Goal: Task Accomplishment & Management: Use online tool/utility

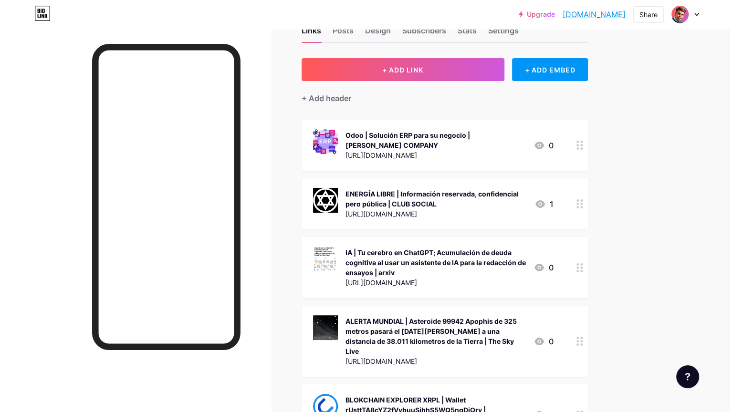
scroll to position [48, 0]
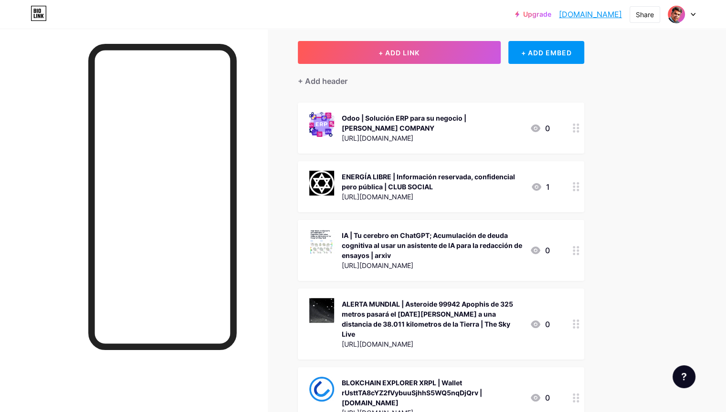
click at [491, 245] on div "IA | Tu cerebro en ChatGPT; Acumulación de deuda cognitiva al usar un asistente…" at bounding box center [432, 245] width 180 height 30
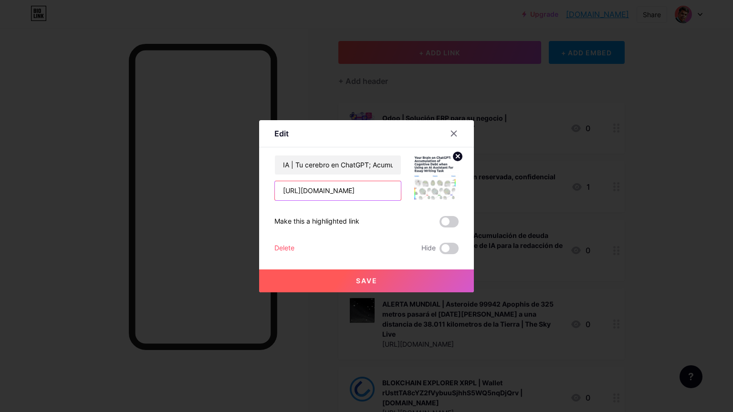
click at [378, 192] on input "[URL][DOMAIN_NAME]" at bounding box center [338, 190] width 126 height 19
click at [385, 166] on input "IA | Tu cerebro en ChatGPT; Acumulación de deuda cognitiva al usar un asistente…" at bounding box center [338, 164] width 126 height 19
type input "IA | Tu cerebro en ChatGPT; Acumulación de deuda cognitiva al usar un asistente…"
click at [380, 280] on button "Save" at bounding box center [366, 281] width 215 height 23
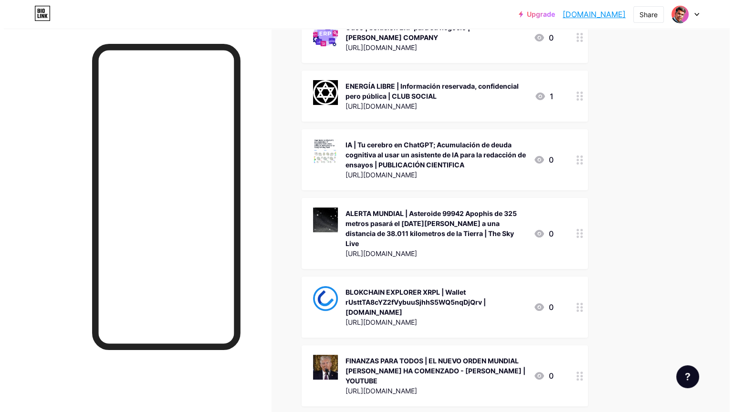
scroll to position [143, 0]
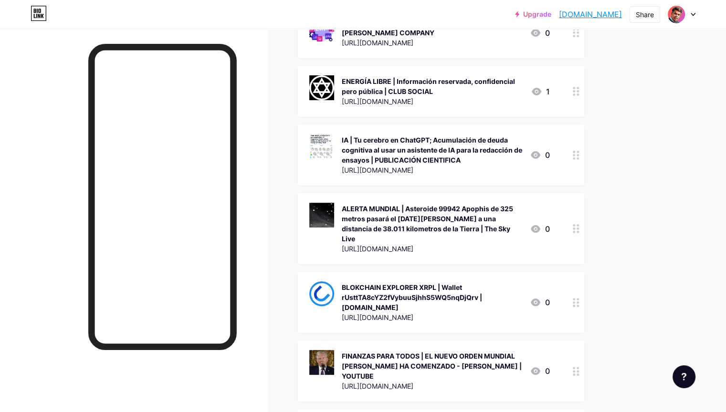
click at [471, 224] on div "ALERTA MUNDIAL | Asteroide 99942 Apophis de 325 metros pasará el [DATE][PERSON_…" at bounding box center [432, 224] width 180 height 40
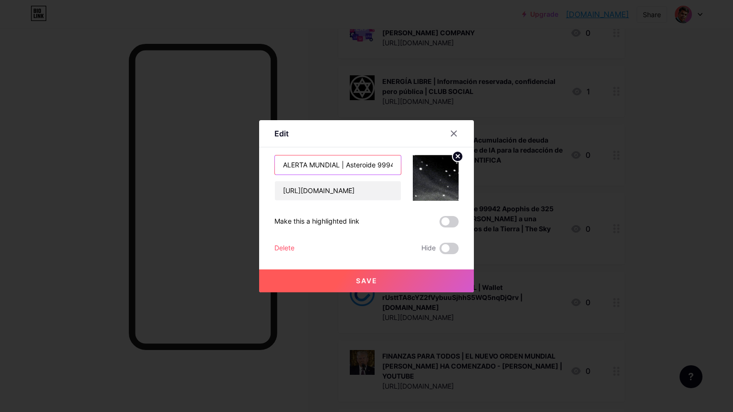
click at [393, 174] on input "ALERTA MUNDIAL | Asteroide 99942 Apophis de 325 metros pasará el [DATE][PERSON_…" at bounding box center [338, 164] width 126 height 19
type input "ALERTA MUNDIAL | Asteroide 99942 Apophis de 325 metros pasará el [DATE][PERSON_…"
click at [373, 280] on span "Save" at bounding box center [366, 281] width 21 height 8
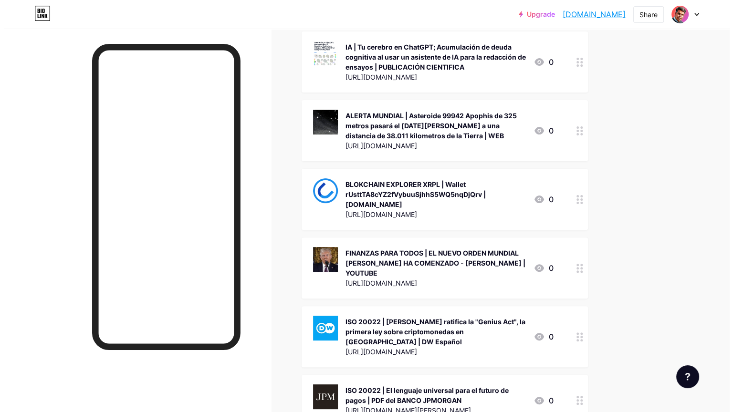
scroll to position [238, 0]
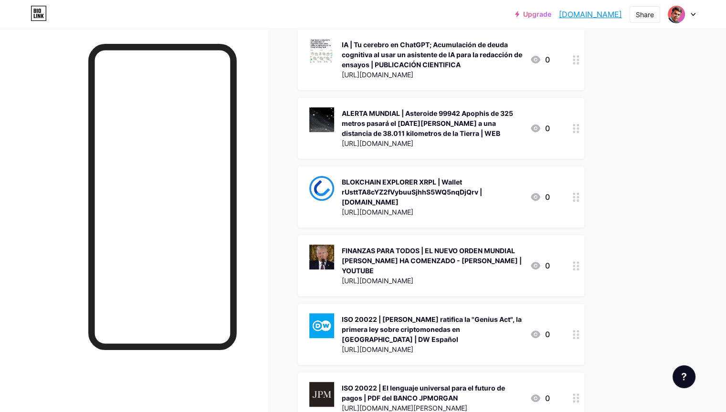
click at [481, 191] on div "BLOKCHAIN EXPLORER XRPL | Wallet rUsttTA8cYZ2fVybuuSjhhS5WQ5nqDjQrv | [DOMAIN_N…" at bounding box center [432, 192] width 180 height 30
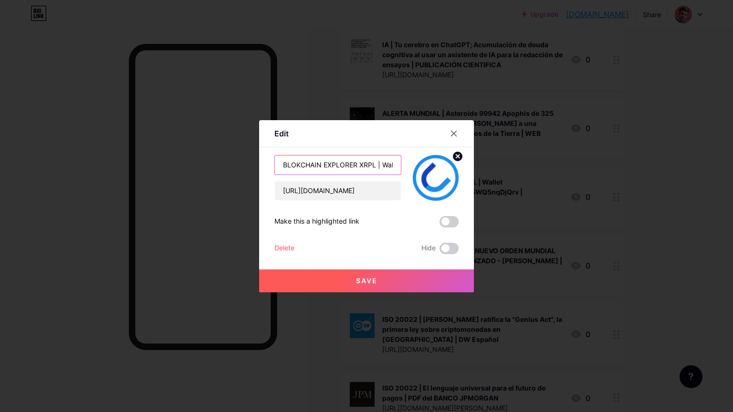
click at [394, 165] on input "BLOKCHAIN EXPLORER XRPL | Wallet rUsttTA8cYZ2fVybuuSjhhS5WQ5nqDjQrv | [DOMAIN_N…" at bounding box center [338, 164] width 126 height 19
type input "BLOKCHAIN EXPLORER XRPL | Wallet rUsttTA8cYZ2fVybuuSjhhS5WQ5nqDjQrv | WEB"
click at [367, 278] on span "Save" at bounding box center [366, 281] width 21 height 8
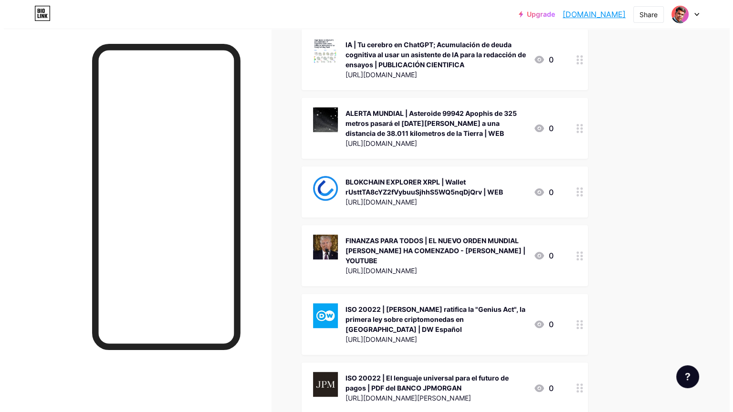
scroll to position [286, 0]
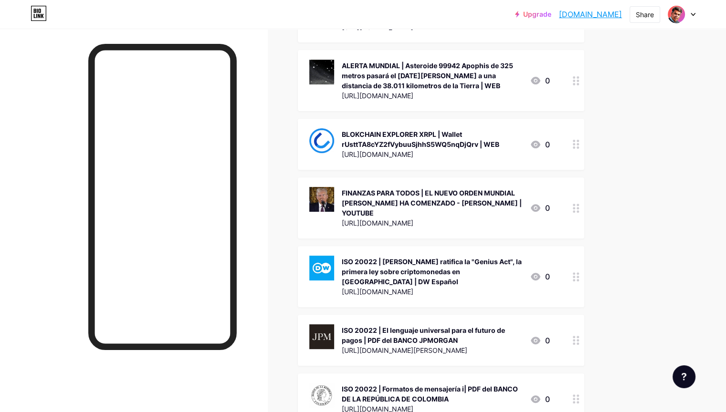
click at [477, 259] on div "ISO 20022 | [PERSON_NAME] ratifica la "Genius Act", la primera ley sobre cripto…" at bounding box center [432, 272] width 180 height 30
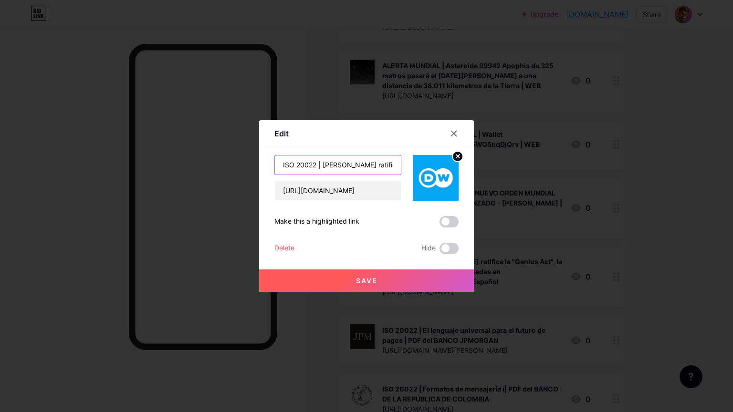
click at [383, 168] on input "ISO 20022 | [PERSON_NAME] ratifica la "Genius Act", la primera ley sobre cripto…" at bounding box center [338, 164] width 126 height 19
type input "ISO 20022 | [PERSON_NAME] ratifica la "Genius Act", la primera ley sobre cripto…"
click at [370, 284] on span "Save" at bounding box center [366, 281] width 21 height 8
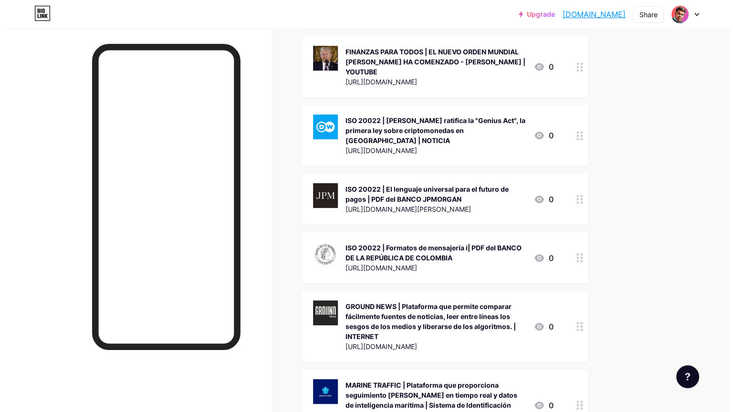
scroll to position [429, 0]
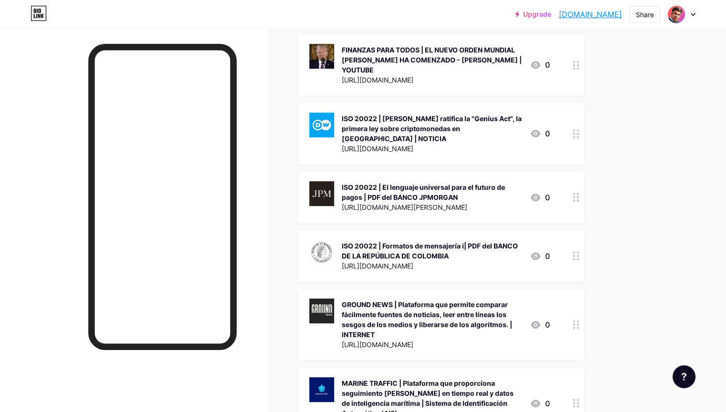
click at [480, 182] on div "ISO 20022 | El lenguaje universal para el futuro de pagos | PDF del BANCO JPMOR…" at bounding box center [432, 192] width 180 height 20
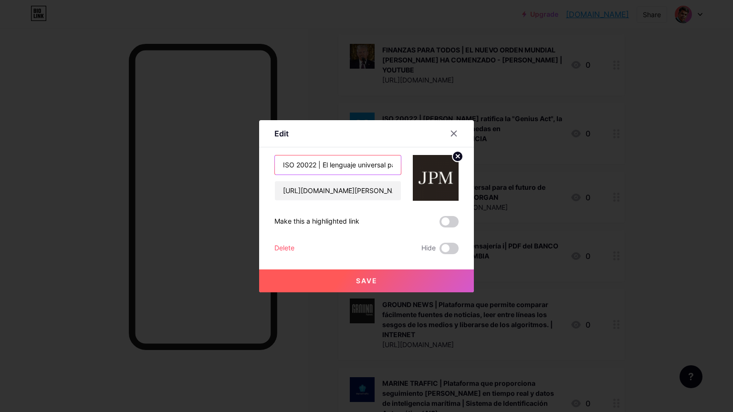
click at [382, 159] on input "ISO 20022 | El lenguaje universal para el futuro de pagos | PDF del BANCO JPMOR…" at bounding box center [338, 164] width 126 height 19
type input "ISO 20022 | El lenguaje universal para el futuro de pagos | PDF"
click at [390, 277] on button "Save" at bounding box center [366, 281] width 215 height 23
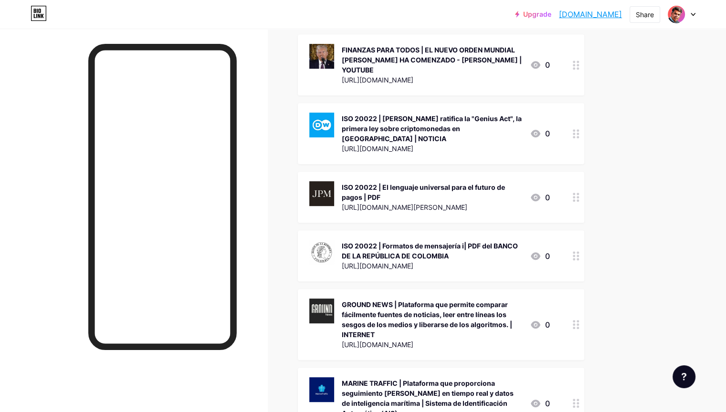
click at [492, 241] on div "ISO 20022 | Formatos de mensajería i| PDF del BANCO DE LA REPÚBLICA DE COLOMBIA" at bounding box center [432, 251] width 180 height 20
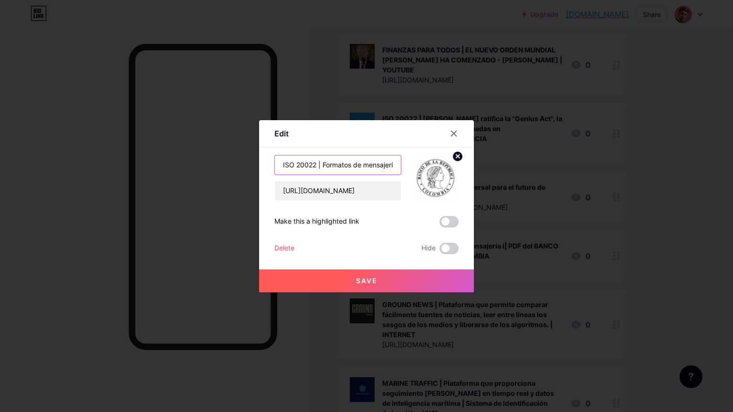
click at [385, 163] on input "ISO 20022 | Formatos de mensajería i| PDF del BANCO DE LA REPÚBLICA DE COLOMBIA" at bounding box center [338, 164] width 126 height 19
type input "ISO 20022 | Formatos de mensajería i| PDF"
click at [370, 277] on span "Save" at bounding box center [366, 281] width 21 height 8
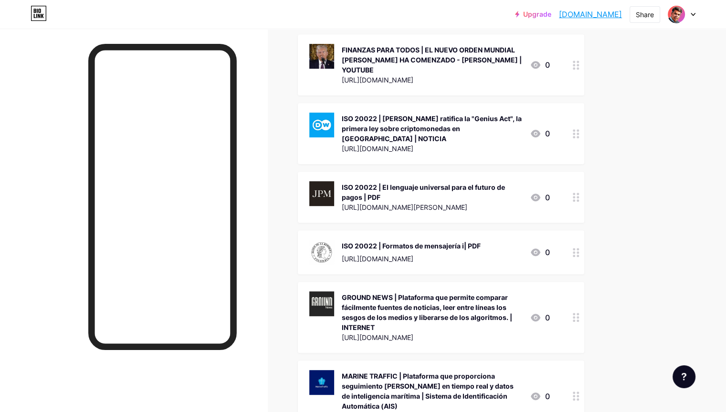
click at [479, 241] on div "ISO 20022 | Formatos de mensajería i| PDF" at bounding box center [411, 246] width 139 height 10
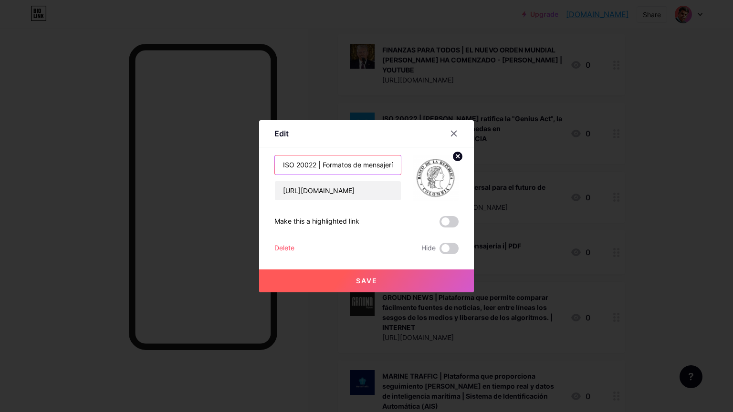
click at [390, 166] on input "ISO 20022 | Formatos de mensajería i| PDF" at bounding box center [338, 164] width 126 height 19
type input "ISO 20022 | Formatos de mensajería | PDF"
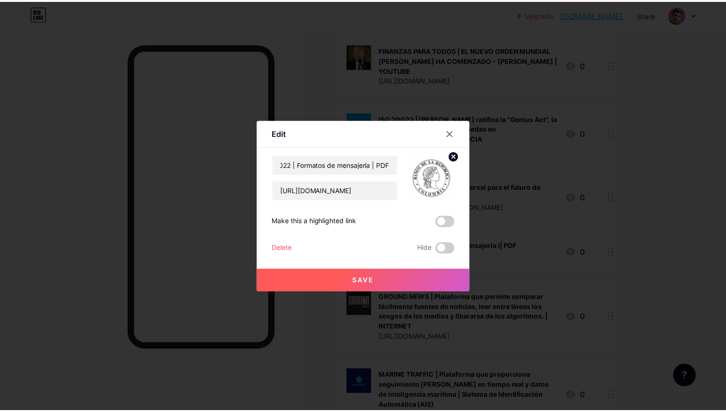
scroll to position [0, 0]
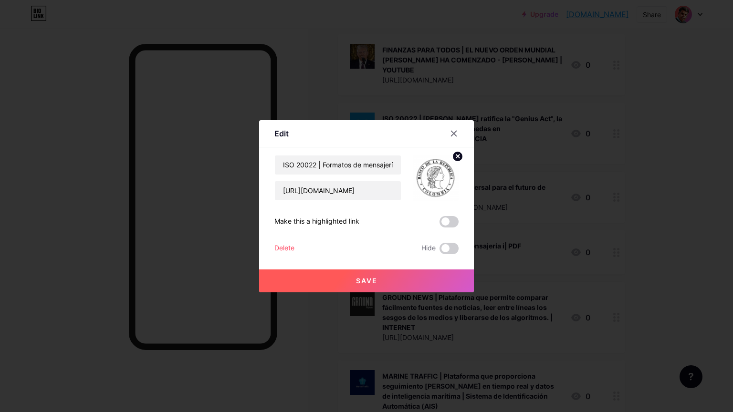
click at [375, 273] on button "Save" at bounding box center [366, 281] width 215 height 23
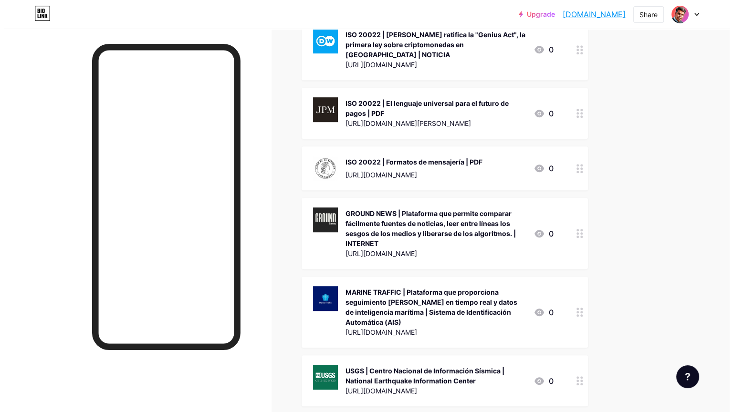
scroll to position [525, 0]
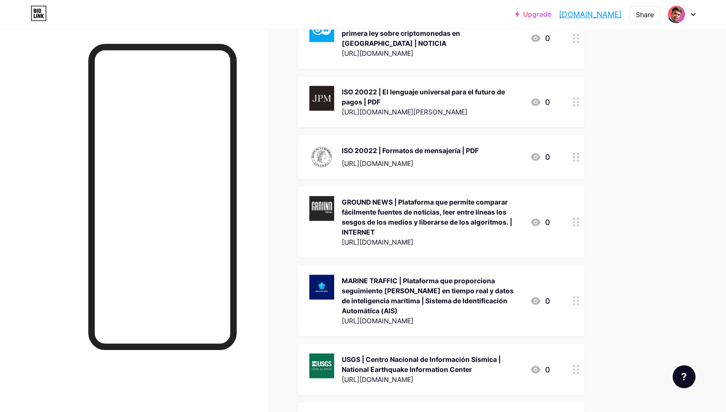
click at [471, 197] on div "GROUND NEWS | Plataforma que permite comparar fácilmente fuentes de noticias, l…" at bounding box center [432, 217] width 180 height 40
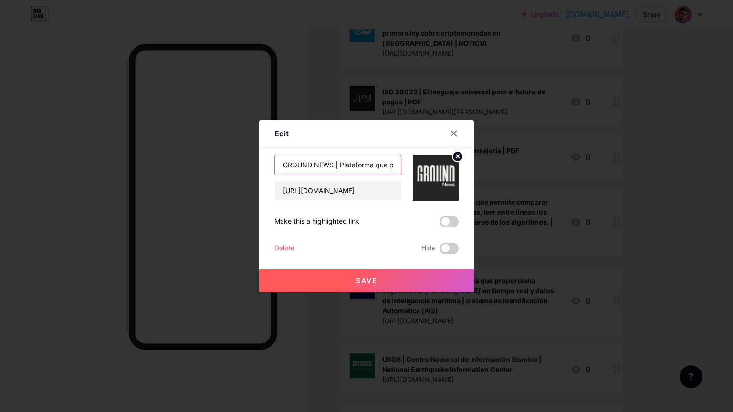
click at [362, 167] on input "GROUND NEWS | Plataforma que permite comparar fácilmente fuentes de noticias, l…" at bounding box center [338, 164] width 126 height 19
type input "GROUND NEWS | Plataforma que permite comparar fácilmente fuentes de noticias, l…"
click at [370, 271] on button "Save" at bounding box center [366, 281] width 215 height 23
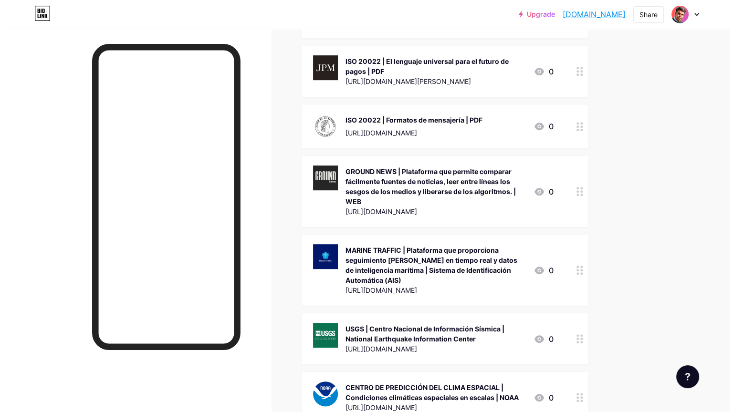
scroll to position [572, 0]
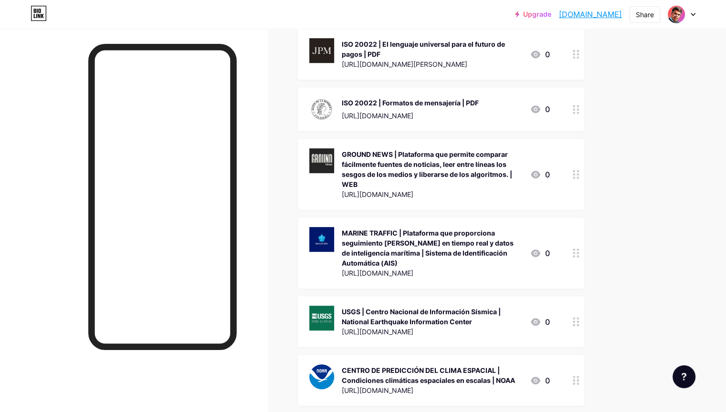
click at [459, 228] on div "MARINE TRAFFIC | Plataforma que proporciona seguimiento [PERSON_NAME] en tiempo…" at bounding box center [432, 248] width 180 height 40
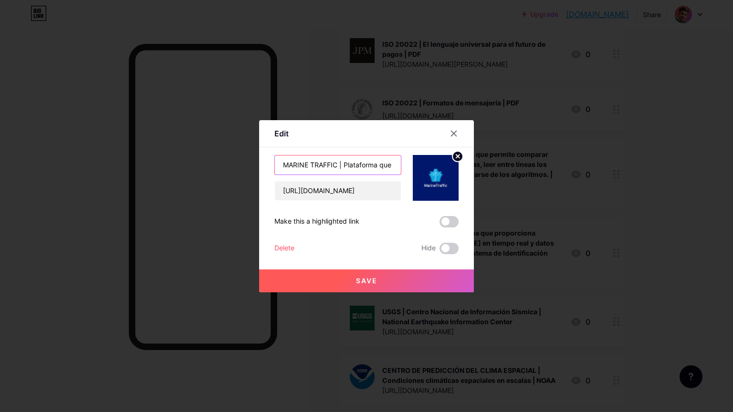
click at [380, 168] on input "MARINE TRAFFIC | Plataforma que proporciona seguimiento [PERSON_NAME] en tiempo…" at bounding box center [338, 164] width 126 height 19
type input "MARINE TRAFFIC | Plataforma que proporciona seguimiento [PERSON_NAME] en tiempo…"
click at [389, 279] on button "Save" at bounding box center [366, 281] width 215 height 23
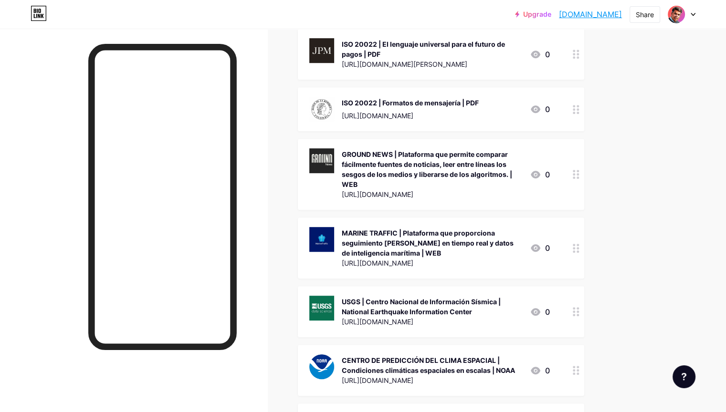
click at [494, 297] on div "USGS | Centro Nacional de Información Sísmica | National Earthquake Information…" at bounding box center [432, 307] width 180 height 20
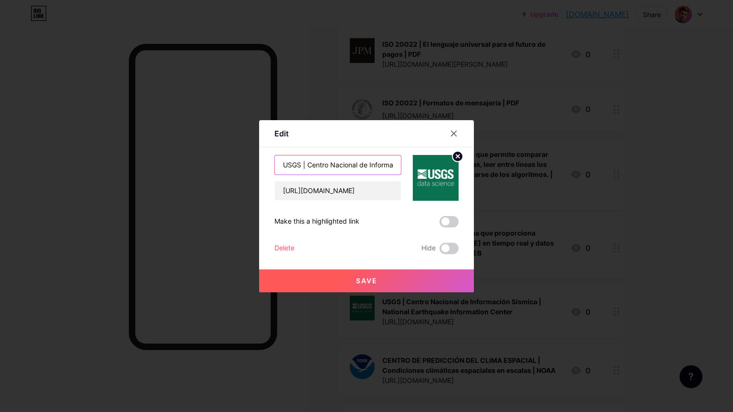
click at [376, 168] on input "USGS | Centro Nacional de Información Sísmica | National Earthquake Information…" at bounding box center [338, 164] width 126 height 19
type input "USGS | Centro Nacional de Información Sísmica | WEB"
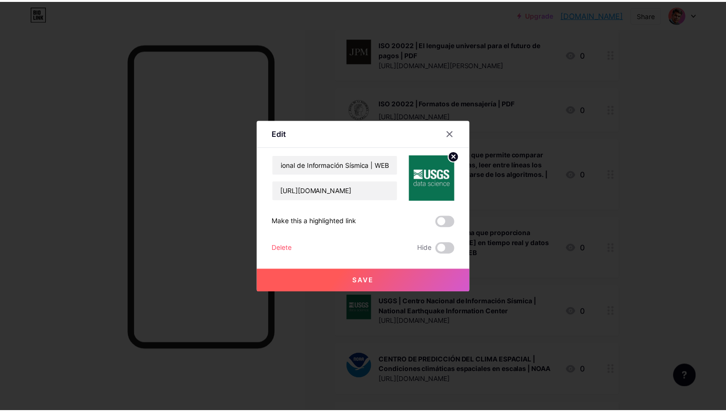
scroll to position [0, 0]
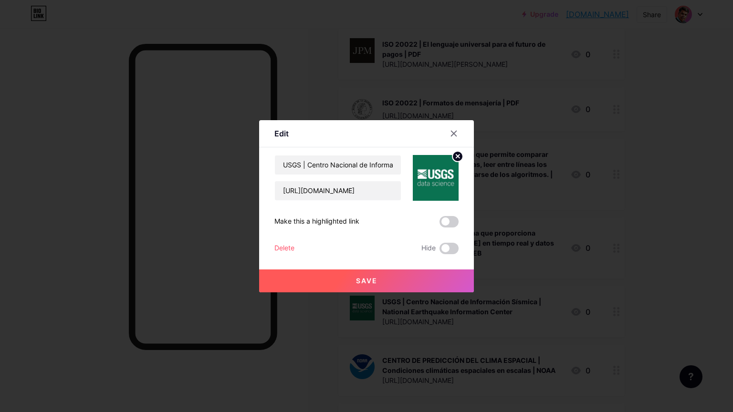
click at [380, 280] on button "Save" at bounding box center [366, 281] width 215 height 23
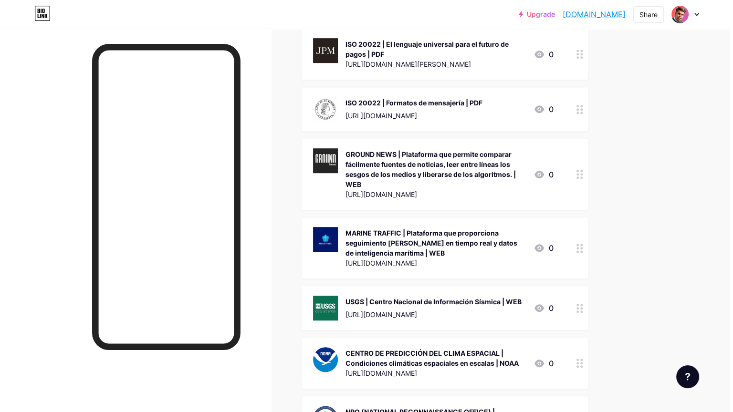
scroll to position [668, 0]
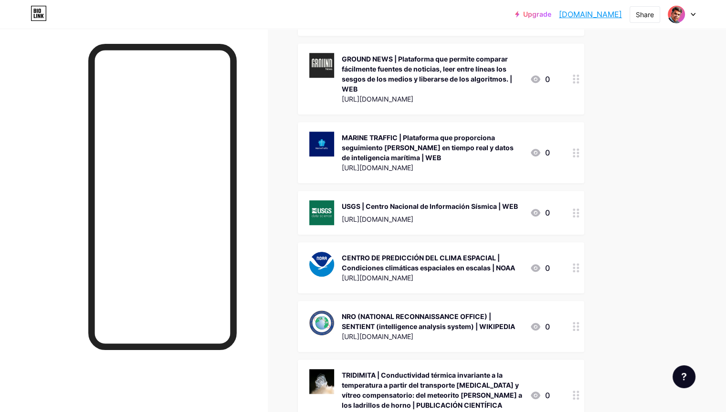
click at [474, 253] on div "CENTRO DE PREDICCIÓN DEL CLIMA ESPACIAL | Condiciones climáticas espaciales en …" at bounding box center [432, 263] width 180 height 20
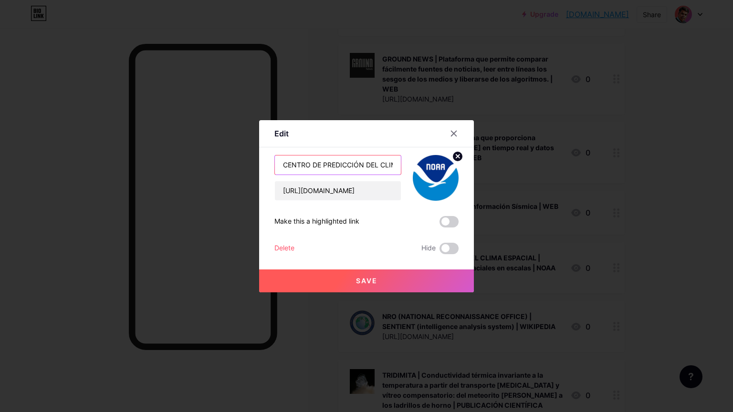
click at [368, 166] on input "CENTRO DE PREDICCIÓN DEL CLIMA ESPACIAL | Condiciones climáticas espaciales en …" at bounding box center [338, 164] width 126 height 19
type input "NOAA (CENTRO DE PREDICCIÓN DEL CLIMA ESPACIAL) | Condiciones climáticas espacia…"
click at [400, 280] on button "Save" at bounding box center [366, 281] width 215 height 23
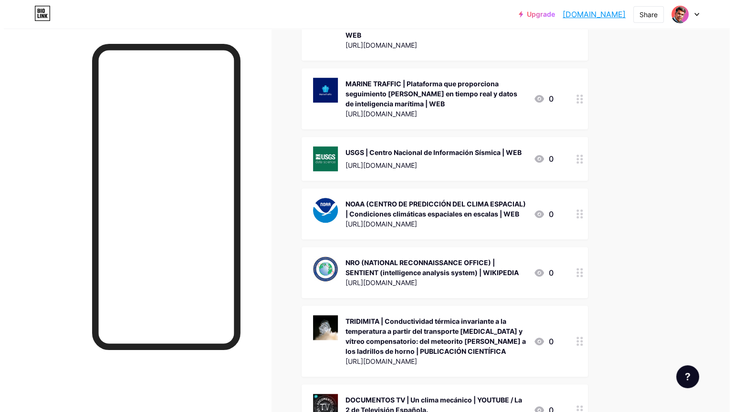
scroll to position [763, 0]
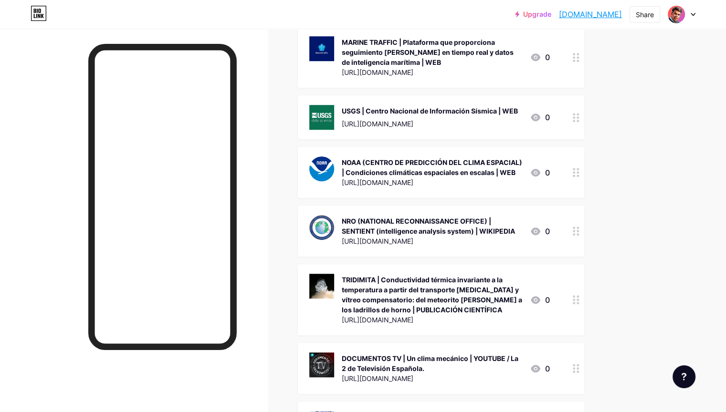
click at [465, 157] on div "NOAA (CENTRO DE PREDICCIÓN DEL CLIMA ESPACIAL) | Condiciones climáticas espacia…" at bounding box center [432, 167] width 180 height 20
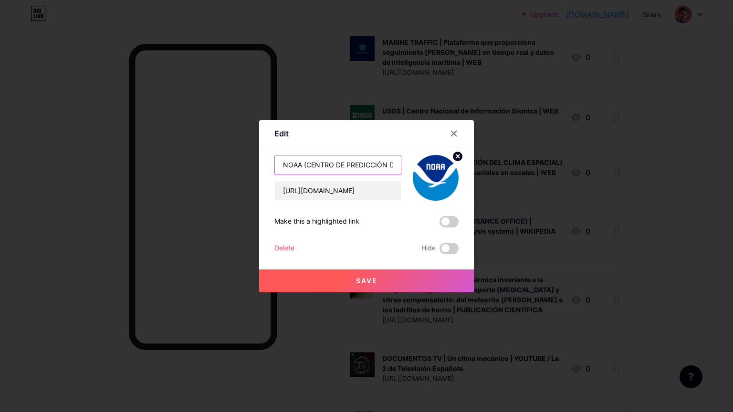
click at [301, 164] on input "NOAA (CENTRO DE PREDICCIÓN DEL CLIMA ESPACIAL) | Condiciones climáticas espacia…" at bounding box center [338, 164] width 126 height 19
type input "NOAA | Centro de predicción del clima espacial | WEB"
click at [371, 273] on button "Save" at bounding box center [366, 281] width 215 height 23
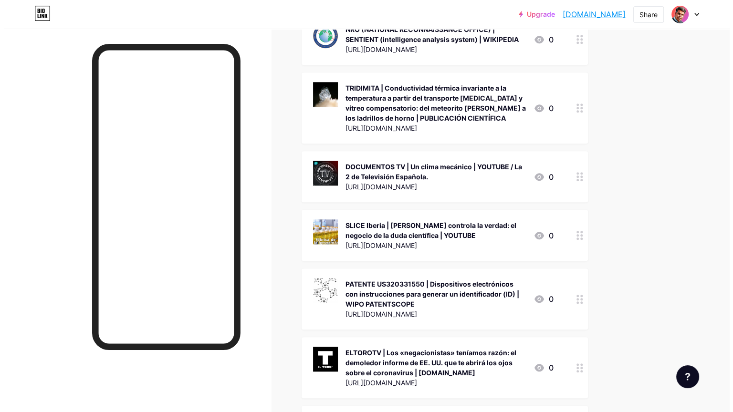
scroll to position [954, 0]
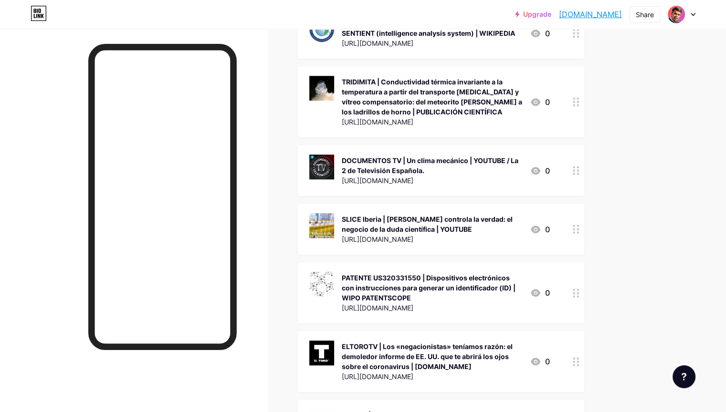
click at [450, 155] on div "DOCUMENTOS TV | Un clima mecánico | YOUTUBE / La 2 de Televisión Española." at bounding box center [432, 165] width 180 height 20
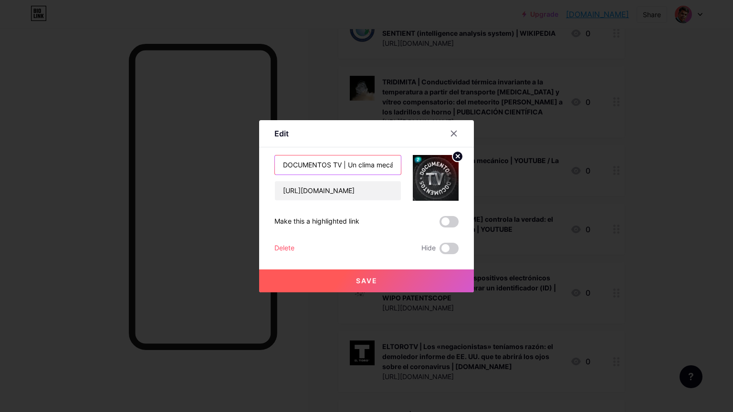
click at [371, 167] on input "DOCUMENTOS TV | Un clima mecánico | YOUTUBE / La 2 de Televisión Española." at bounding box center [338, 164] width 126 height 19
type input "DOCUMENTOS TV | Un clima mecánico | YOUTUBE"
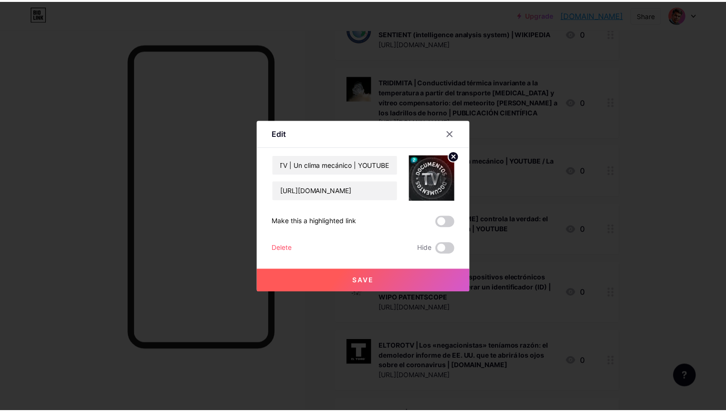
scroll to position [0, 0]
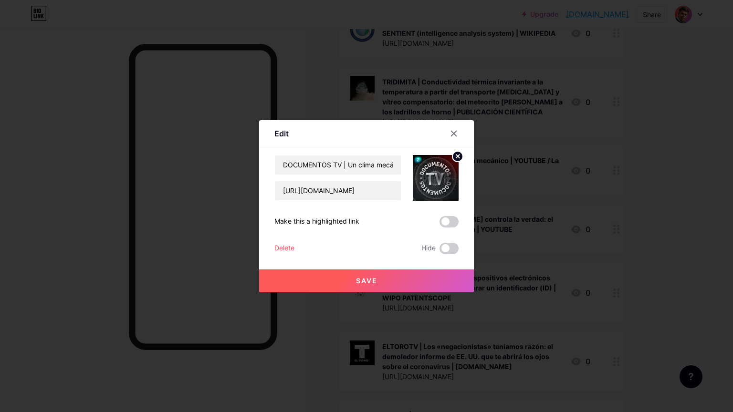
click at [373, 279] on span "Save" at bounding box center [366, 281] width 21 height 8
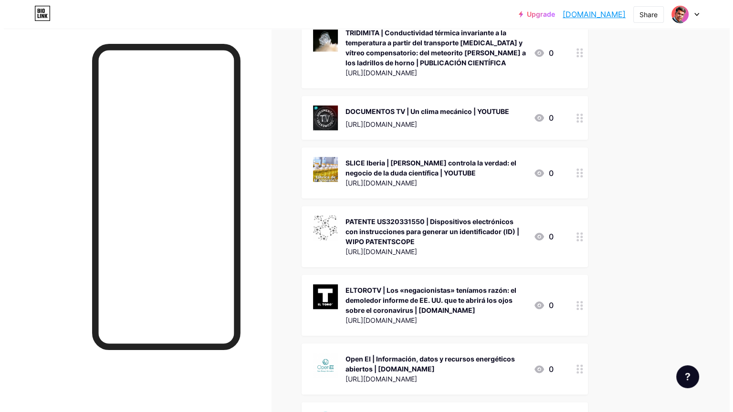
scroll to position [1049, 0]
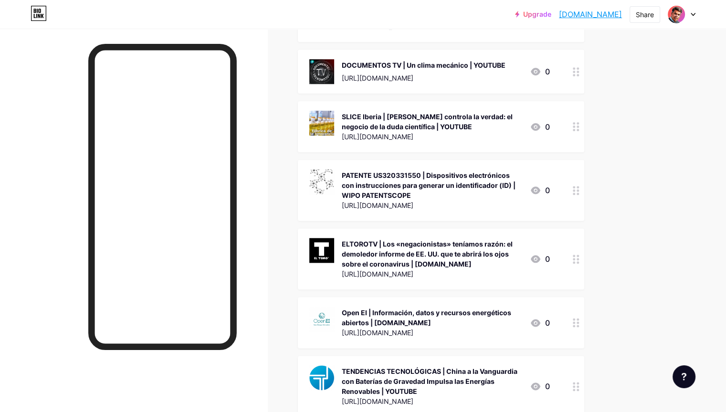
click at [455, 308] on div "Open EI | Información, datos y recursos energéticos abiertos | [DOMAIN_NAME]" at bounding box center [432, 318] width 180 height 20
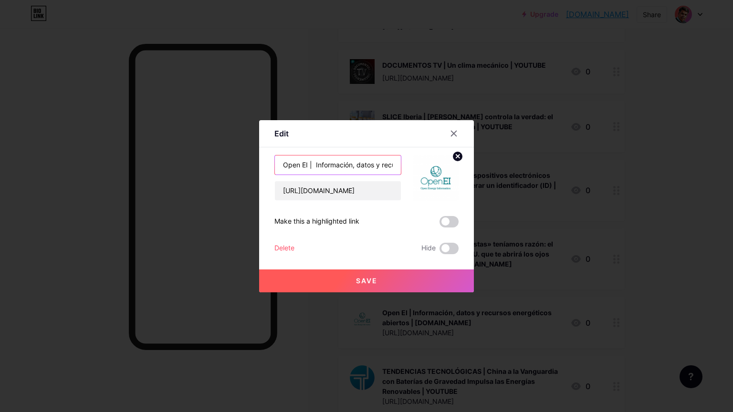
click at [377, 166] on input "Open EI | Información, datos y recursos energéticos abiertos | [DOMAIN_NAME]" at bounding box center [338, 164] width 126 height 19
type input "Open EI | Información, datos y recursos energéticos abiertos | WEB"
click at [380, 278] on button "Save" at bounding box center [366, 281] width 215 height 23
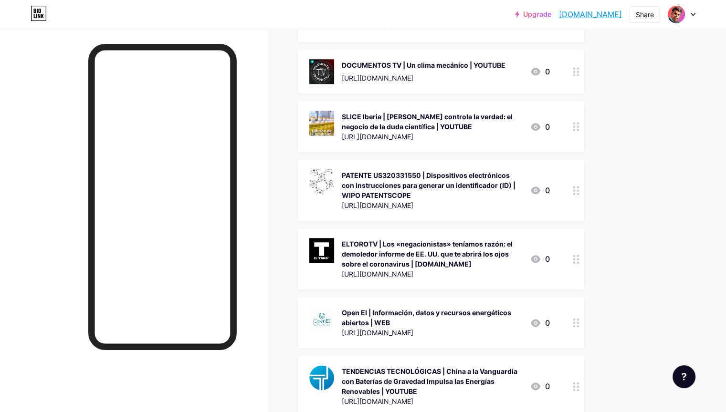
click at [509, 239] on div "ELTOROTV | Los «negacionistas» teníamos razón: el demoledor informe de EE. UU. …" at bounding box center [432, 254] width 180 height 30
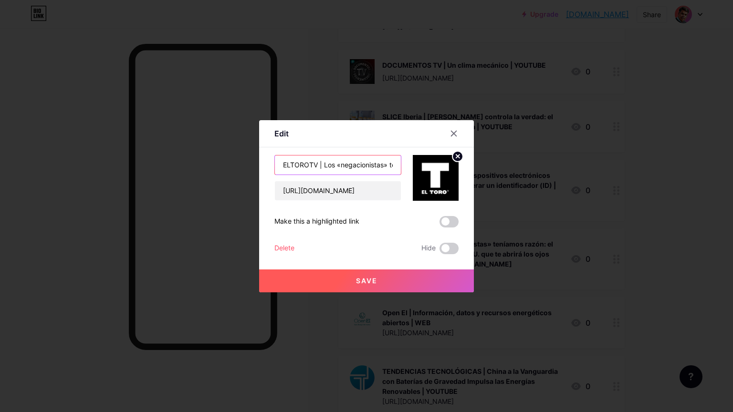
click at [383, 166] on input "ELTOROTV | Los «negacionistas» teníamos razón: el demoledor informe de EE. UU. …" at bounding box center [338, 164] width 126 height 19
type input "ELTOROTV | Los «negacionistas» teníamos razón: el demoledor informe de EE. UU. …"
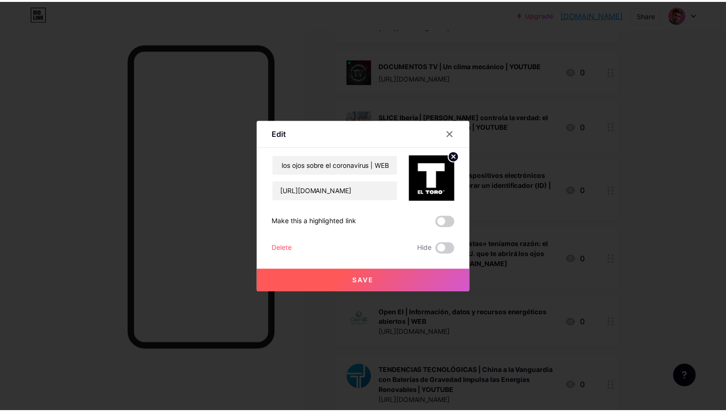
scroll to position [0, 0]
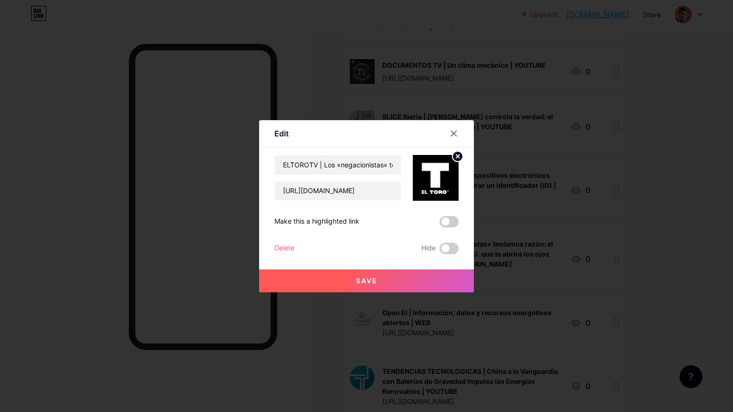
click at [370, 273] on button "Save" at bounding box center [366, 281] width 215 height 23
drag, startPoint x: 370, startPoint y: 273, endPoint x: 503, endPoint y: 297, distance: 134.8
click at [375, 277] on button "Save" at bounding box center [366, 281] width 215 height 23
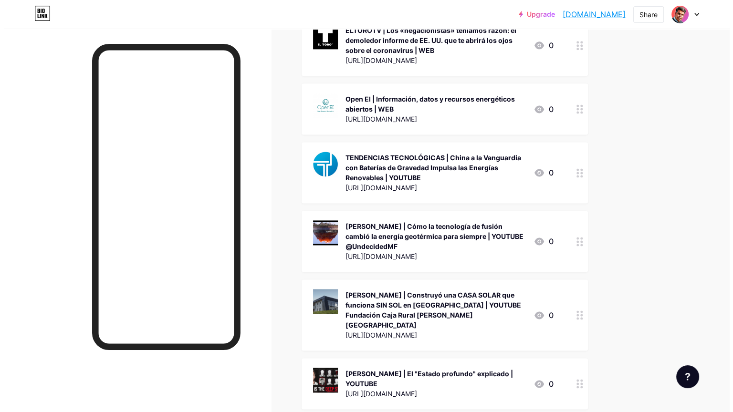
scroll to position [1288, 0]
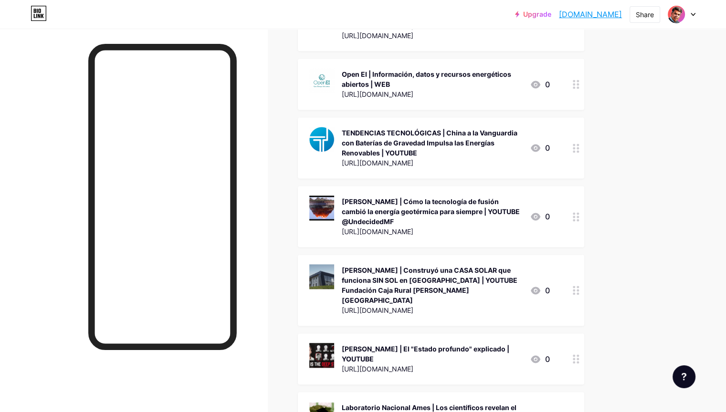
click at [481, 197] on div "[PERSON_NAME] | Cómo la tecnología de fusión cambió la energía geotérmica para …" at bounding box center [432, 212] width 180 height 30
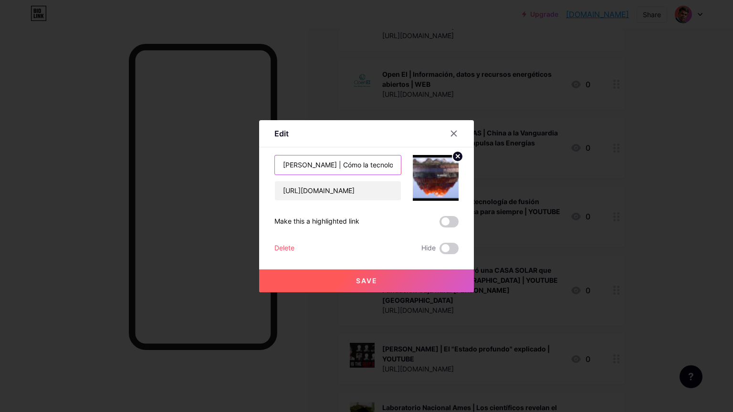
click at [385, 164] on input "[PERSON_NAME] | Cómo la tecnología de fusión cambió la energía geotérmica para …" at bounding box center [338, 164] width 126 height 19
type input "[PERSON_NAME] | Cómo la tecnología de fusión cambió la energía geotérmica para …"
click at [369, 281] on span "Save" at bounding box center [366, 281] width 21 height 8
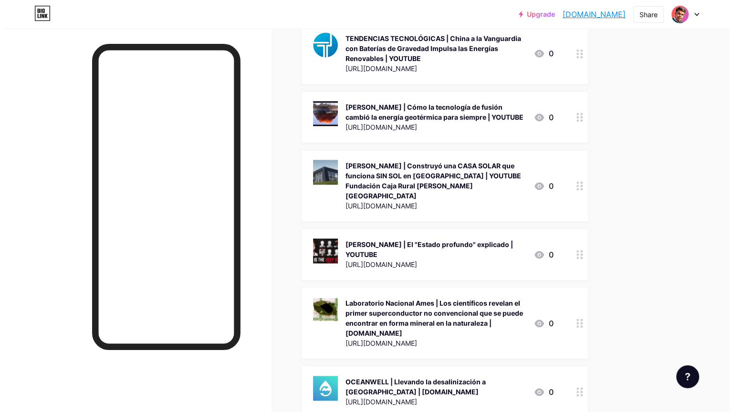
scroll to position [1383, 0]
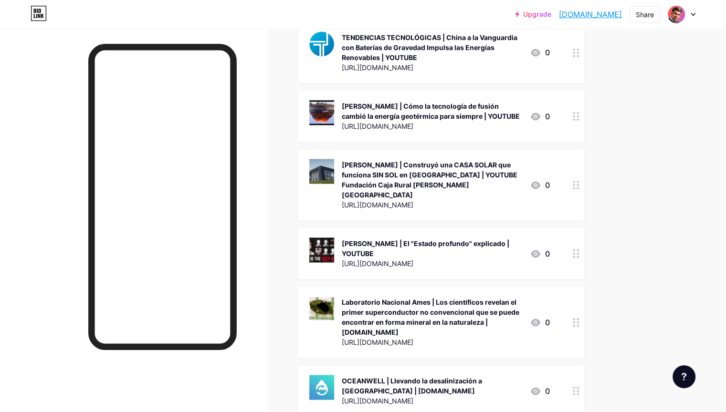
click at [464, 160] on div "[PERSON_NAME] | Construyó una CASA SOLAR que funciona SIN SOL en [GEOGRAPHIC_DA…" at bounding box center [432, 180] width 180 height 40
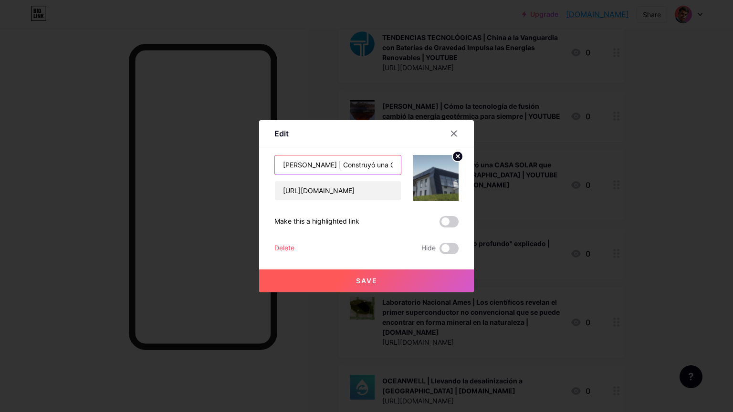
click at [390, 160] on input "[PERSON_NAME] | Construyó una CASA SOLAR que funciona SIN SOL en [GEOGRAPHIC_DA…" at bounding box center [338, 164] width 126 height 19
type input "[PERSON_NAME] | Construyó una CASA SOLAR que funciona SIN SOL en [GEOGRAPHIC_DA…"
click at [368, 278] on span "Save" at bounding box center [366, 281] width 21 height 8
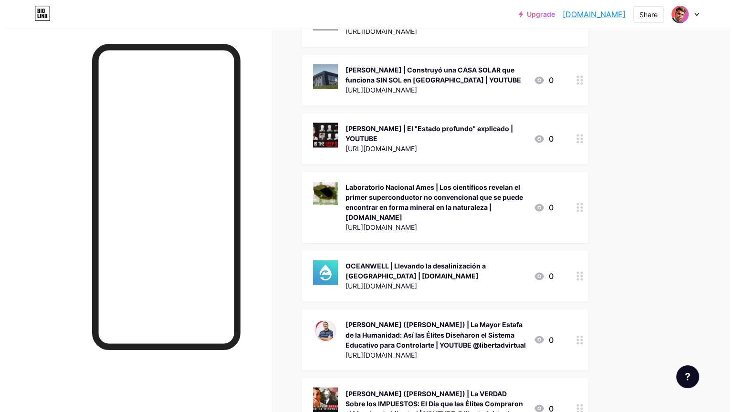
scroll to position [1479, 0]
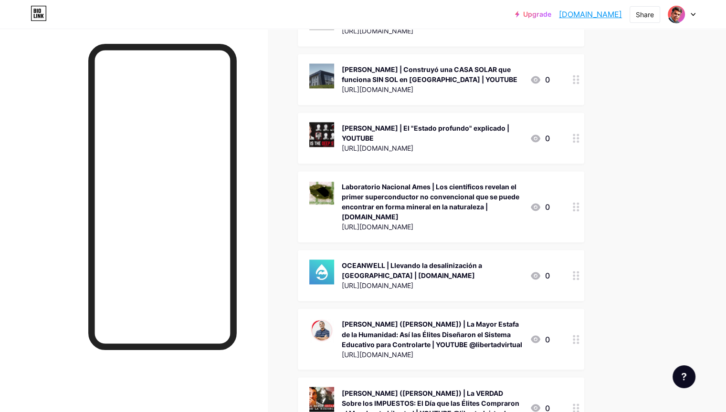
click at [477, 184] on div "Laboratorio Nacional Ames | Los científicos revelan el primer superconductor no…" at bounding box center [432, 202] width 180 height 40
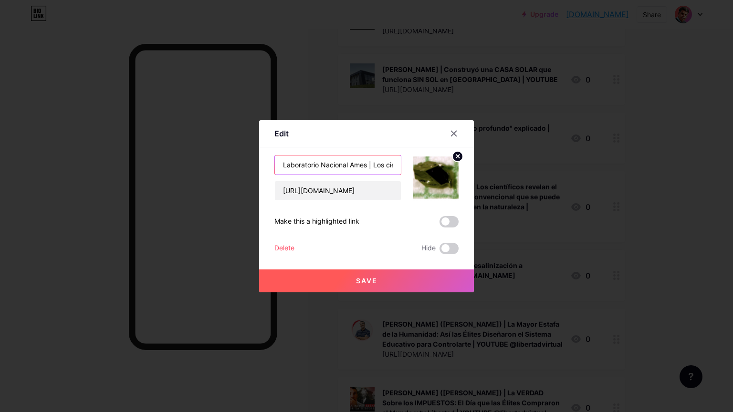
click at [389, 168] on input "Laboratorio Nacional Ames | Los científicos revelan el primer superconductor no…" at bounding box center [338, 164] width 126 height 19
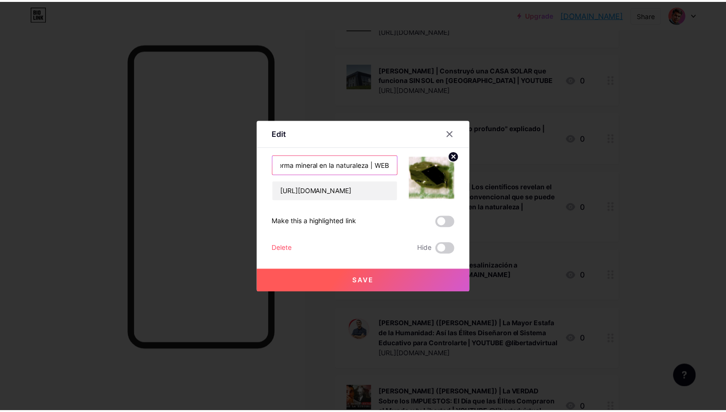
scroll to position [0, 0]
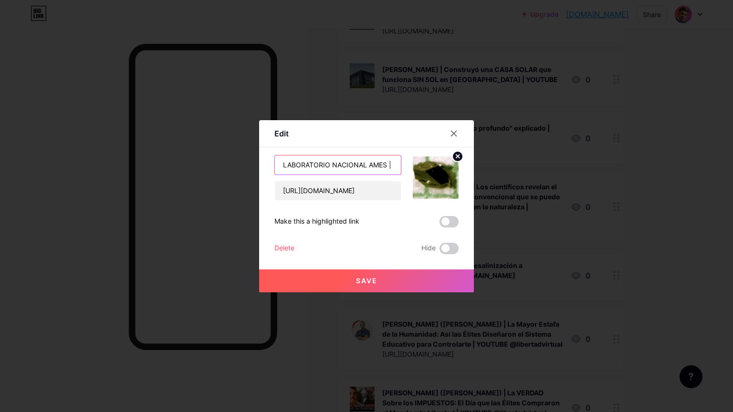
type input "LABORATORIO NACIONAL AMES | Los científicos revelan el primer superconductor no…"
click at [372, 281] on span "Save" at bounding box center [366, 281] width 21 height 8
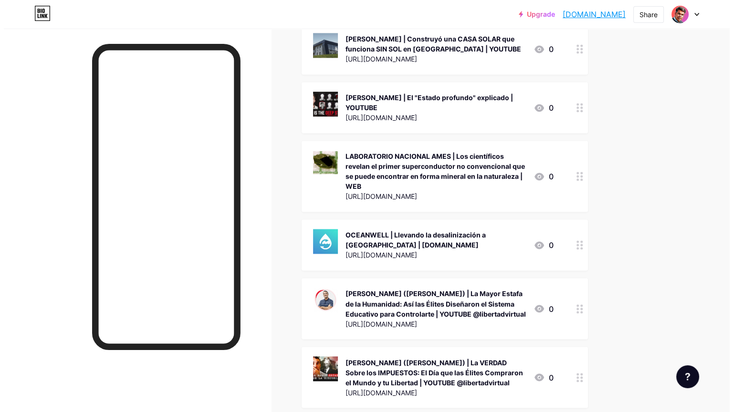
scroll to position [1526, 0]
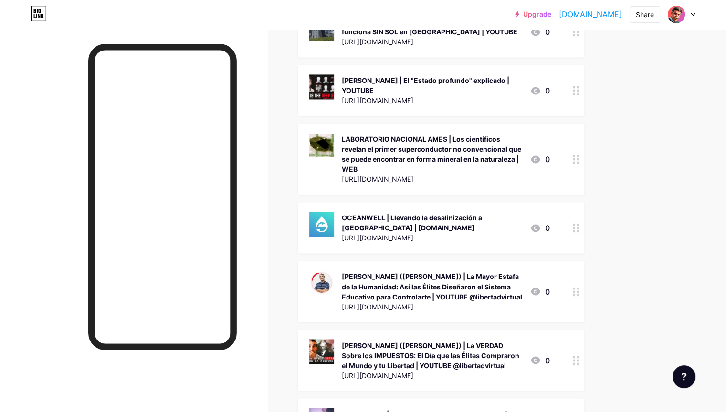
click at [479, 213] on div "OCEANWELL | Llevando la desalinización a [GEOGRAPHIC_DATA] | [DOMAIN_NAME]" at bounding box center [432, 223] width 180 height 20
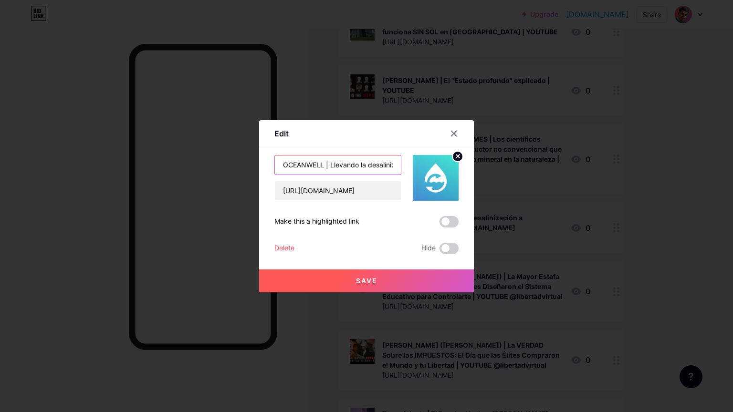
click at [381, 167] on input "OCEANWELL | Llevando la desalinización a [GEOGRAPHIC_DATA] | [DOMAIN_NAME]" at bounding box center [338, 164] width 126 height 19
type input "OCEANWELL | Llevando la desalinización a alta mar | WEB"
click at [377, 277] on button "Save" at bounding box center [366, 281] width 215 height 23
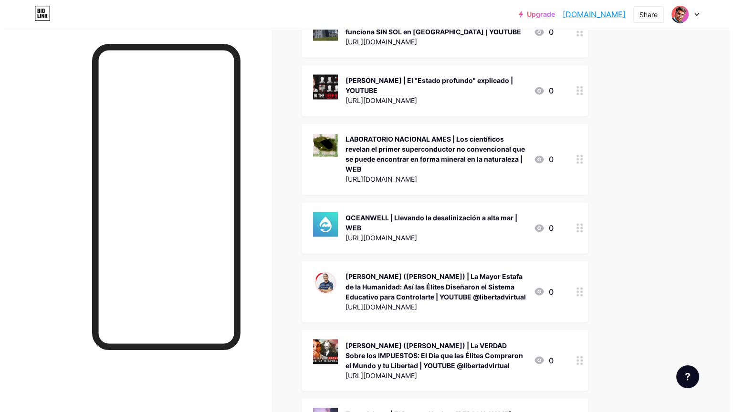
scroll to position [1622, 0]
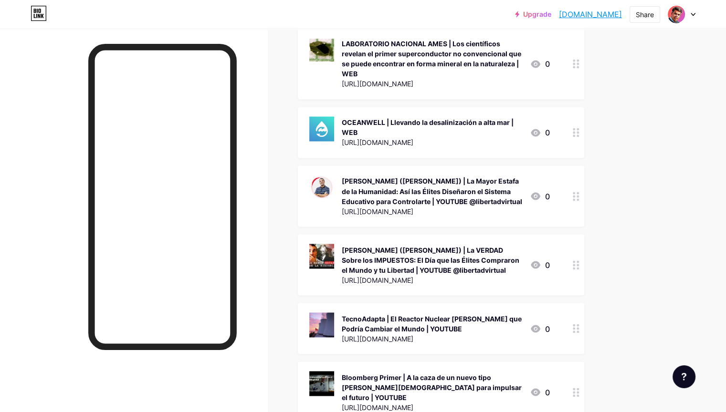
click at [439, 184] on div "[PERSON_NAME] ([PERSON_NAME]) | La Mayor Estafa de la Humanidad: Así las Élites…" at bounding box center [432, 191] width 180 height 30
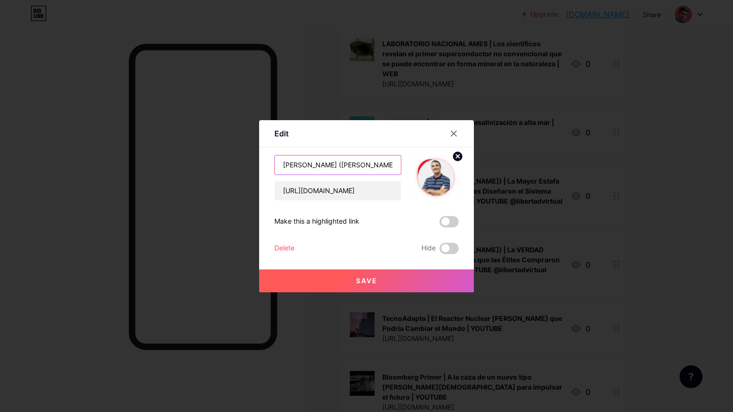
click at [380, 168] on input "[PERSON_NAME] ([PERSON_NAME]) | La Mayor Estafa de la Humanidad: Así las Élites…" at bounding box center [338, 164] width 126 height 19
type input "[PERSON_NAME] ([PERSON_NAME]) | La Mayor Estafa de la Humanidad: Así las Élites…"
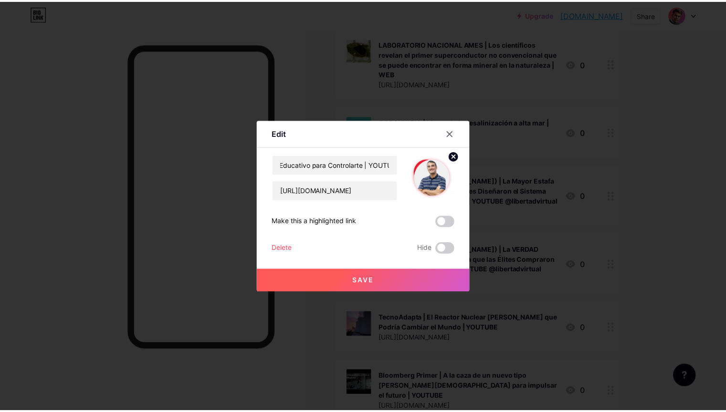
scroll to position [0, 0]
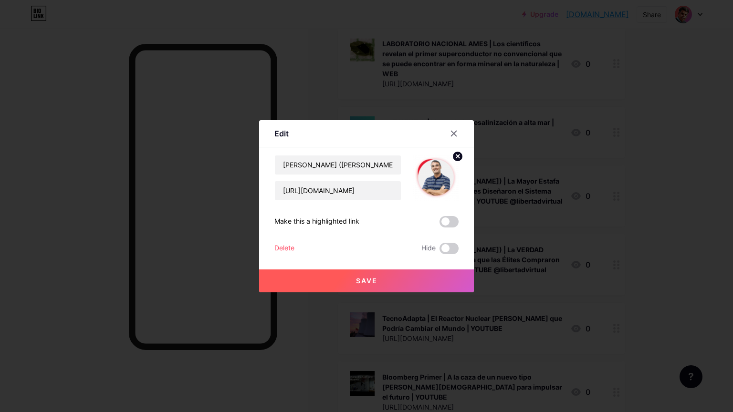
click at [371, 277] on span "Save" at bounding box center [366, 281] width 21 height 8
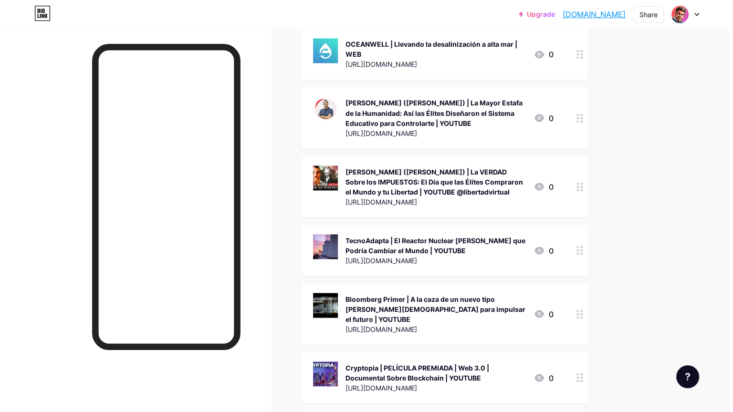
scroll to position [1717, 0]
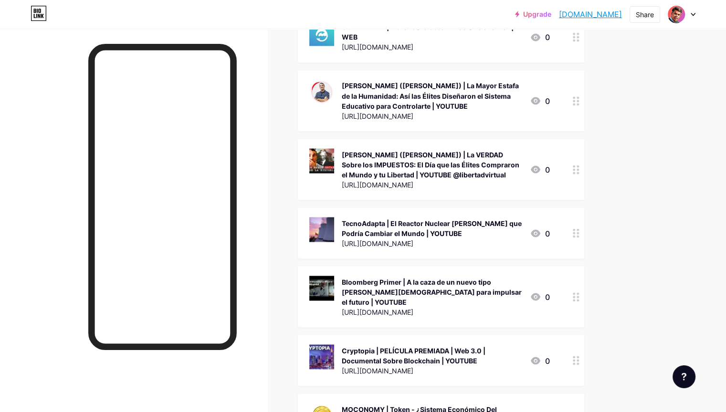
click at [453, 149] on div "[PERSON_NAME] ([PERSON_NAME]) | La VERDAD Sobre los IMPUESTOS: El Día que las É…" at bounding box center [432, 164] width 180 height 30
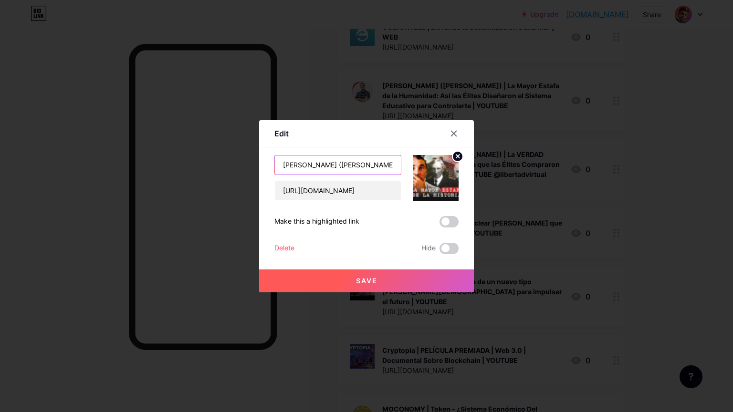
click at [359, 160] on input "[PERSON_NAME] ([PERSON_NAME]) | La VERDAD Sobre los IMPUESTOS: El Día que las É…" at bounding box center [338, 164] width 126 height 19
type input "[PERSON_NAME] ([PERSON_NAME]) | La VERDAD Sobre los IMPUESTOS: El Día que las É…"
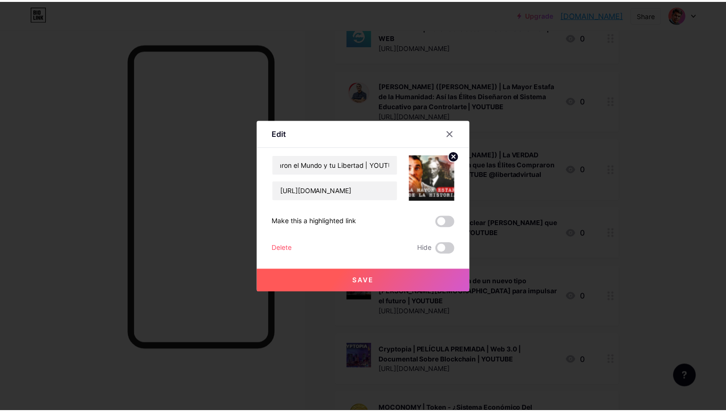
scroll to position [0, 0]
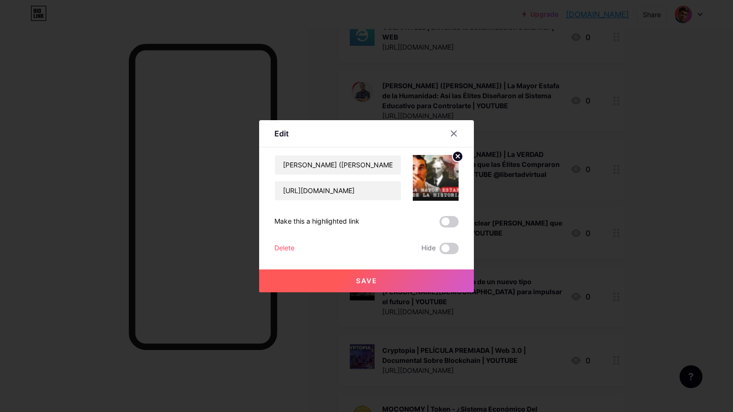
click at [366, 279] on span "Save" at bounding box center [366, 281] width 21 height 8
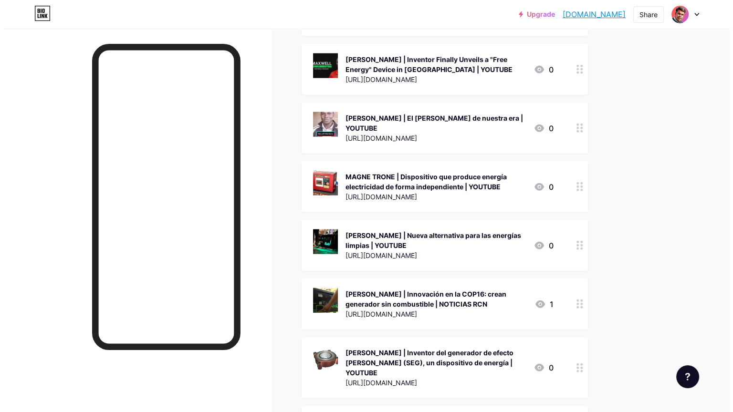
scroll to position [2290, 0]
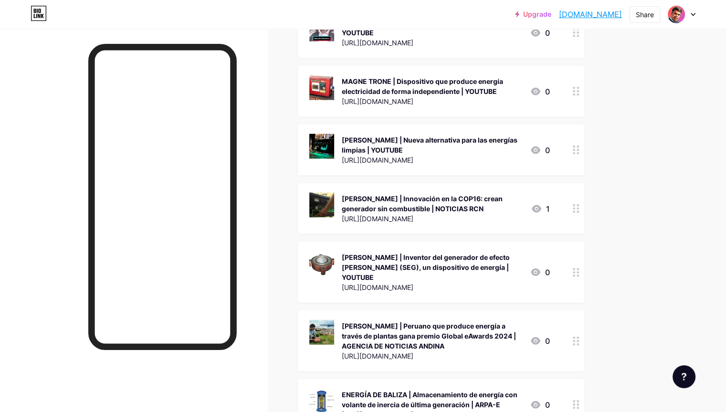
click at [471, 194] on div "[PERSON_NAME] | Innovación en la COP16: crean generador sin combustible | NOTIC…" at bounding box center [432, 204] width 181 height 20
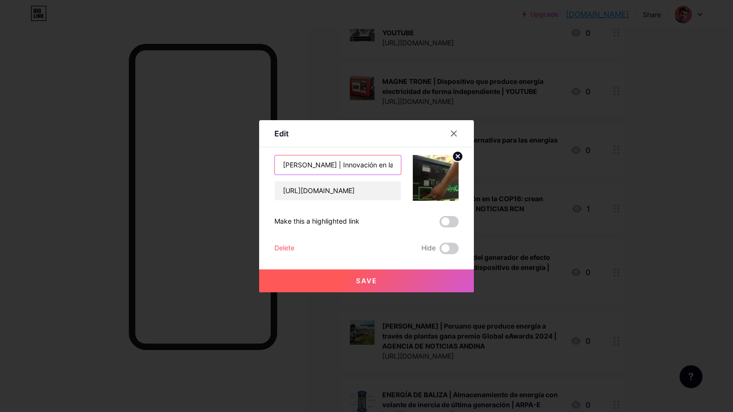
click at [389, 165] on input "[PERSON_NAME] | Innovación en la COP16: crean generador sin combustible | NOTIC…" at bounding box center [338, 164] width 126 height 19
type input "[PERSON_NAME] | Innovación en la COP16: crean generador sin combustible | NOTIC…"
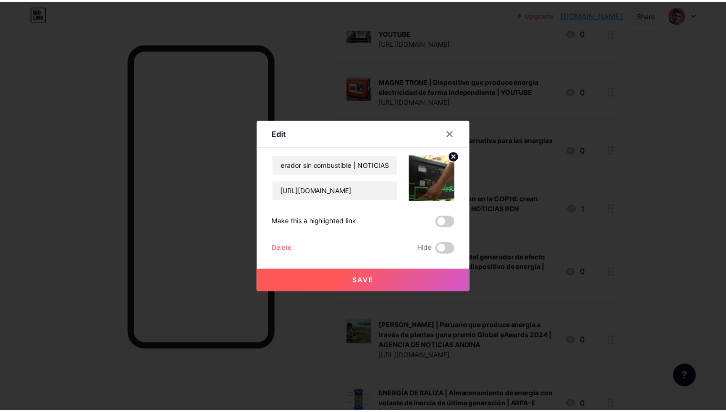
scroll to position [0, 0]
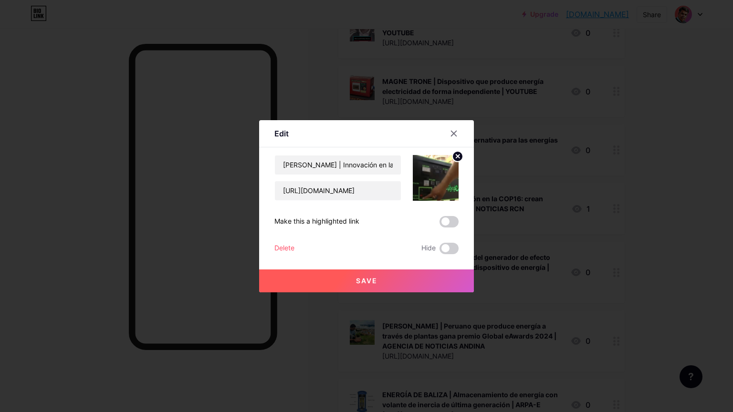
click at [377, 281] on button "Save" at bounding box center [366, 281] width 215 height 23
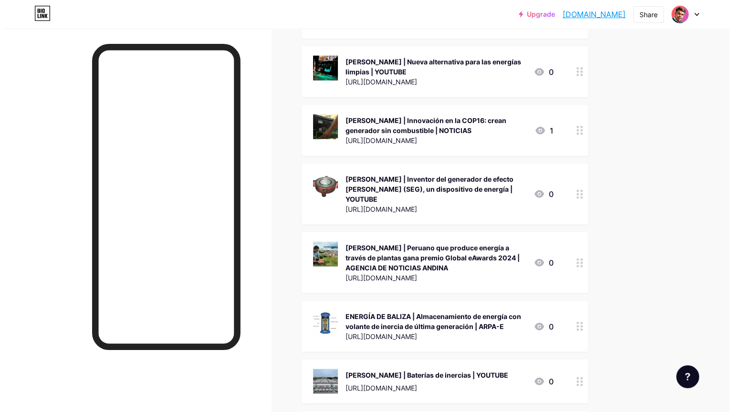
scroll to position [2385, 0]
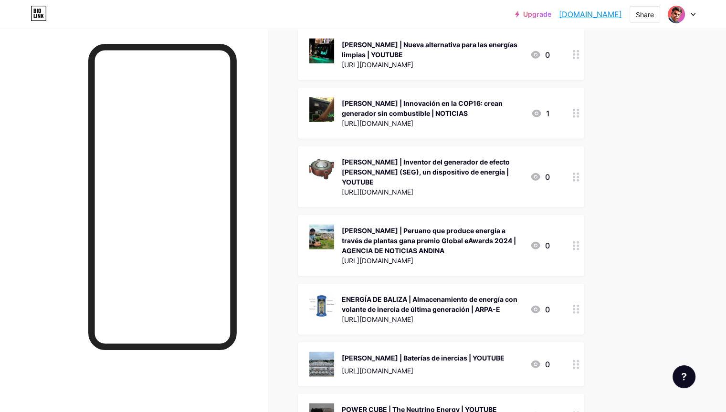
click at [466, 226] on div "[PERSON_NAME] | Peruano que produce energía a través de plantas gana premio Glo…" at bounding box center [432, 241] width 180 height 30
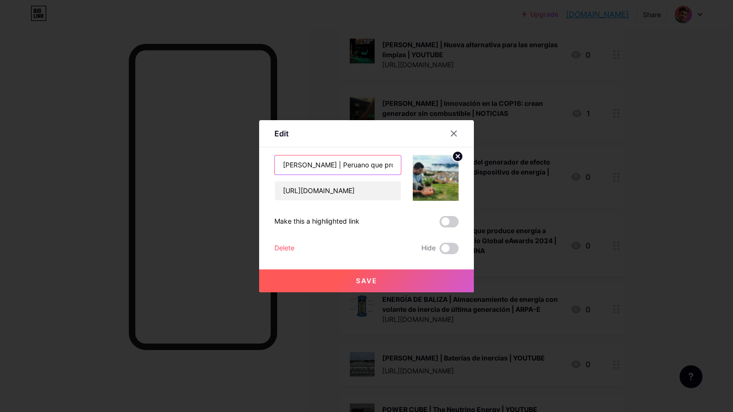
click at [384, 167] on input "[PERSON_NAME] | Peruano que produce energía a través de plantas gana premio Glo…" at bounding box center [338, 164] width 126 height 19
type input "[PERSON_NAME] | Peruano que produce energía a través de plantas gana premio Glo…"
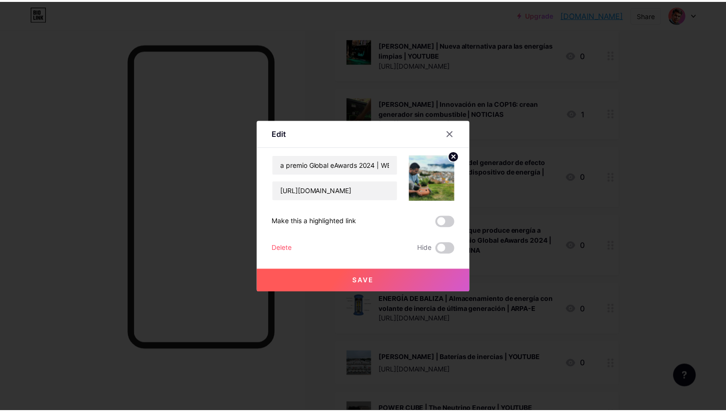
scroll to position [0, 0]
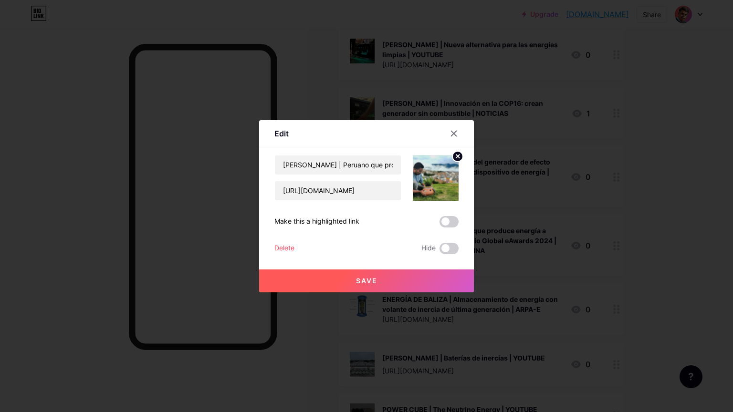
click at [371, 283] on span "Save" at bounding box center [366, 281] width 21 height 8
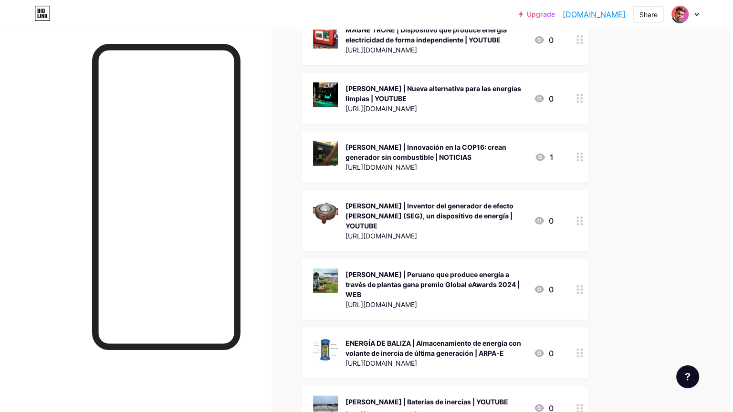
scroll to position [2290, 0]
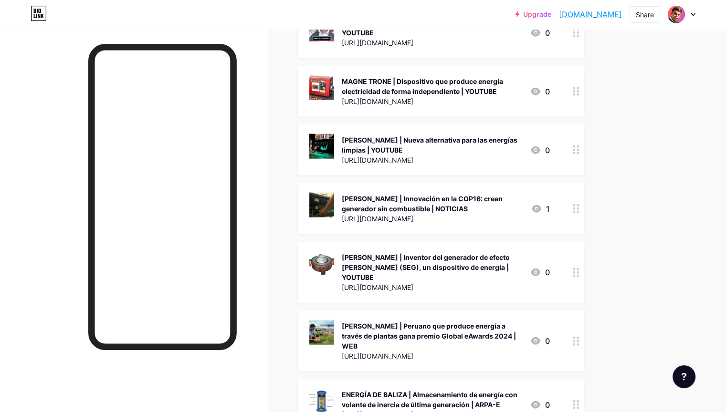
click at [467, 194] on div "[PERSON_NAME] | Innovación en la COP16: crean generador sin combustible | NOTIC…" at bounding box center [432, 204] width 181 height 20
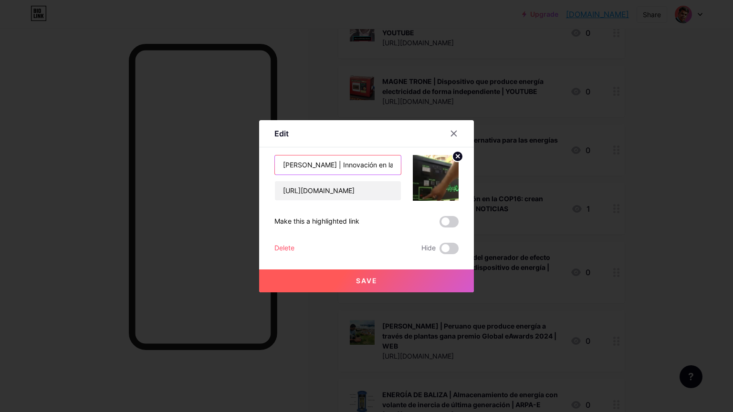
click at [381, 166] on input "[PERSON_NAME] | Innovación en la COP16: crean generador sin combustible | NOTIC…" at bounding box center [338, 164] width 126 height 19
type input "[PERSON_NAME] | Innovación en la COP16: crean generador sin combustible | NOTIC…"
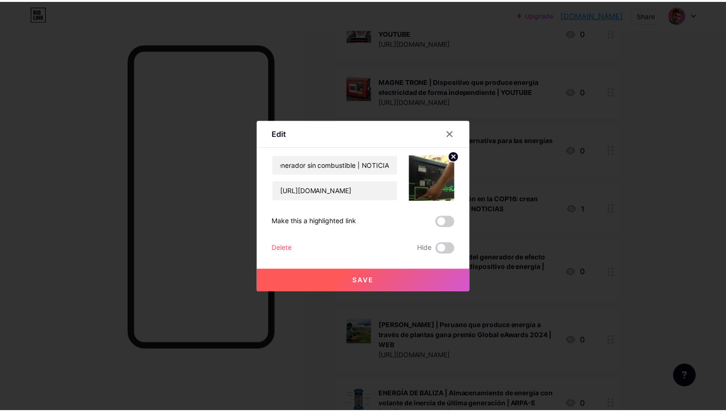
scroll to position [0, 0]
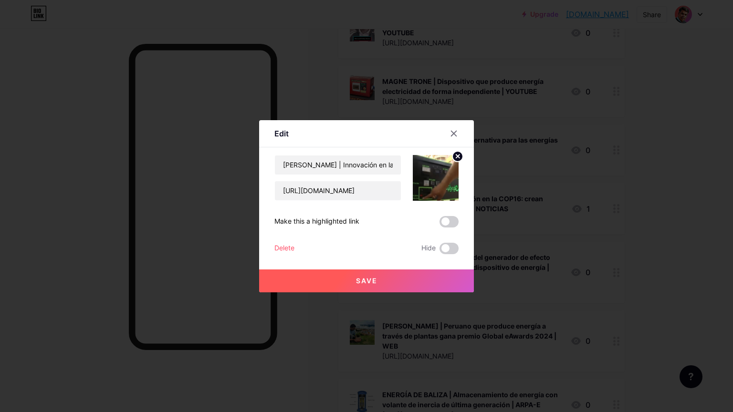
click at [371, 281] on span "Save" at bounding box center [366, 281] width 21 height 8
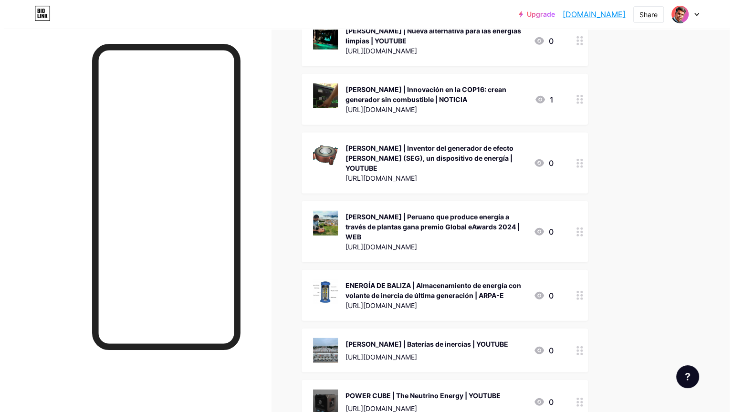
scroll to position [2480, 0]
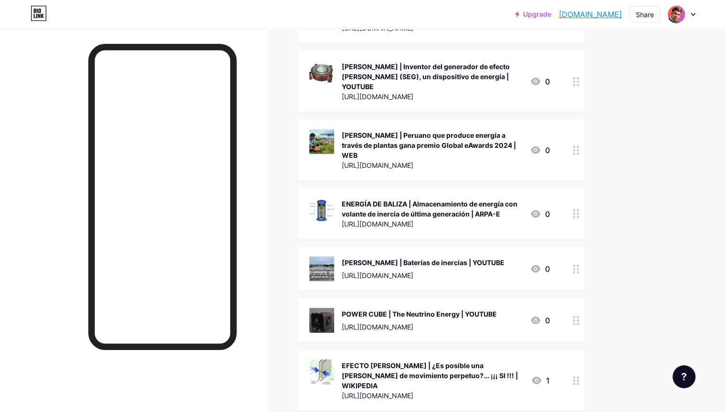
click at [471, 199] on div "ENERGÍA DE BALIZA | Almacenamiento de energía con volante de inercia de última …" at bounding box center [432, 209] width 180 height 20
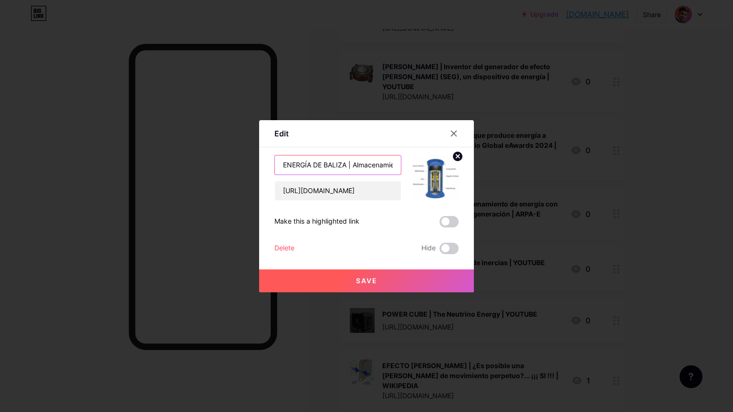
click at [363, 163] on input "ENERGÍA DE BALIZA | Almacenamiento de energía con volante de inercia de última …" at bounding box center [338, 164] width 126 height 19
type input "ENERGÍA DE BALIZA | Almacenamiento de energía con volante de inercia de última …"
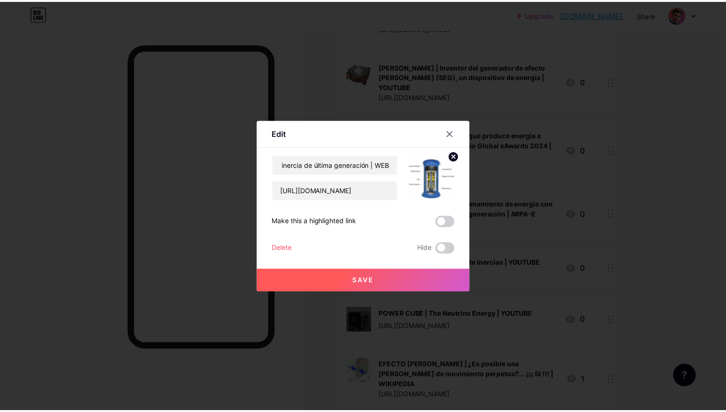
scroll to position [0, 0]
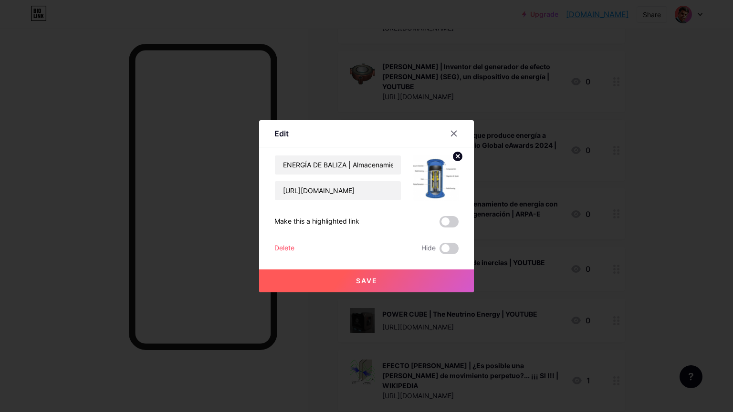
click at [387, 277] on button "Save" at bounding box center [366, 281] width 215 height 23
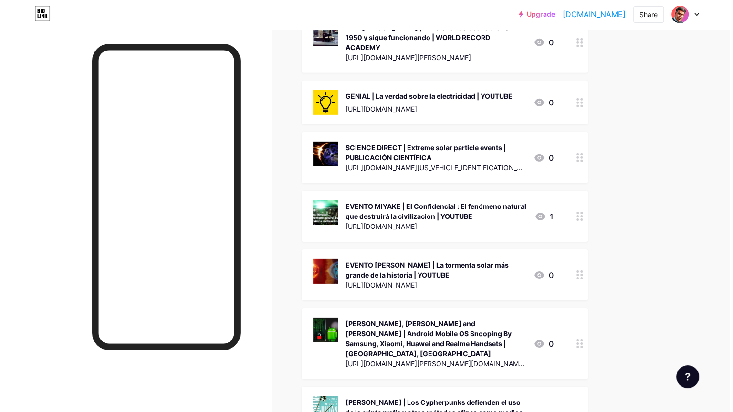
scroll to position [3053, 0]
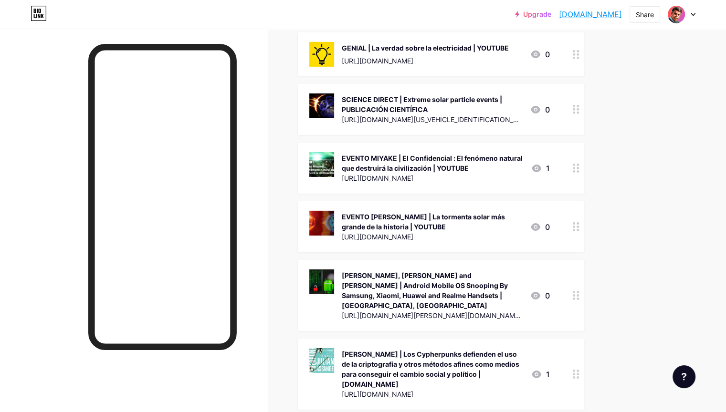
click at [463, 270] on div "[PERSON_NAME], [PERSON_NAME] and [PERSON_NAME] | Android Mobile OS Snooping By …" at bounding box center [432, 290] width 180 height 40
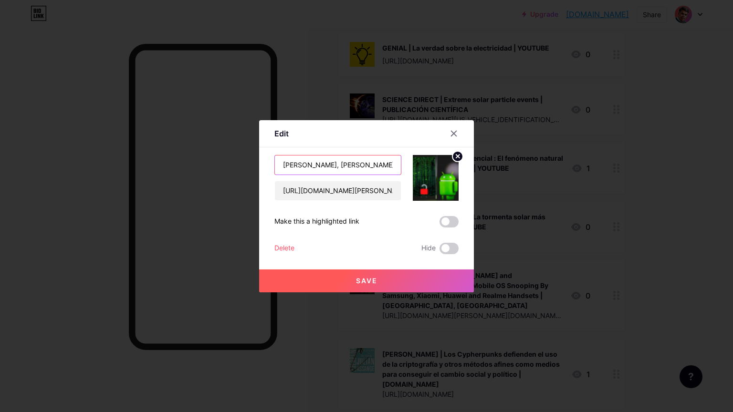
click at [367, 166] on input "[PERSON_NAME], [PERSON_NAME] and [PERSON_NAME] | Android Mobile OS Snooping By …" at bounding box center [338, 164] width 126 height 19
type input "[PERSON_NAME], [PERSON_NAME] and [PERSON_NAME] | Android Mobile OS Snooping By …"
click at [380, 284] on button "Save" at bounding box center [366, 281] width 215 height 23
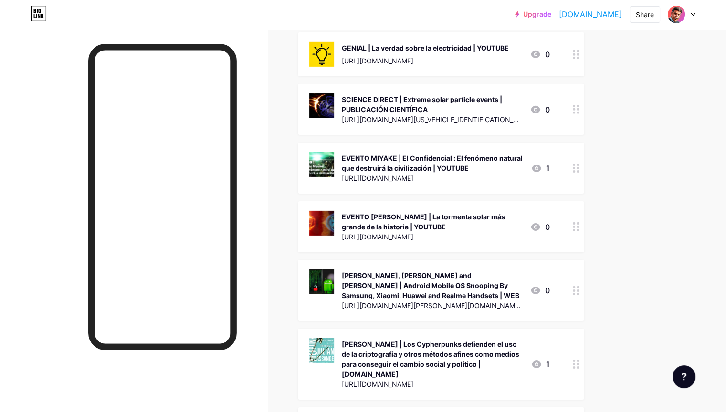
click at [490, 270] on div "[PERSON_NAME], [PERSON_NAME] and [PERSON_NAME] | Android Mobile OS Snooping By …" at bounding box center [432, 285] width 180 height 30
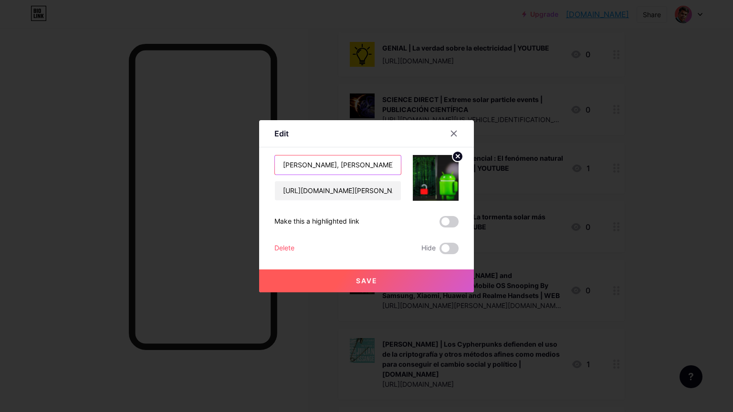
click at [362, 161] on input "[PERSON_NAME], [PERSON_NAME] and [PERSON_NAME] | Android Mobile OS Snooping By …" at bounding box center [338, 164] width 126 height 19
type input "[PERSON_NAME], [PERSON_NAME] & [PERSON_NAME] | Android Mobile OS Snooping By Sa…"
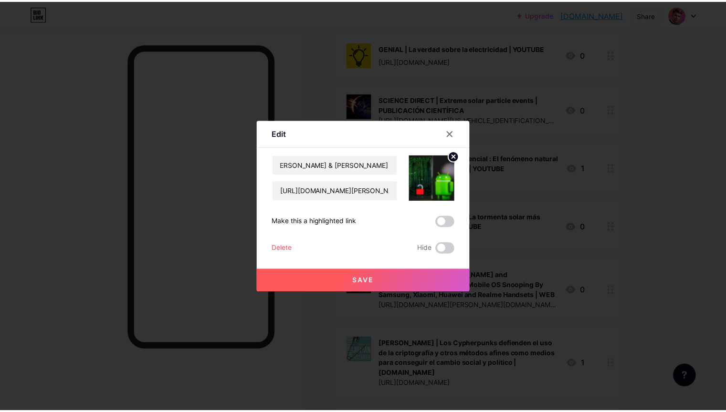
scroll to position [0, 0]
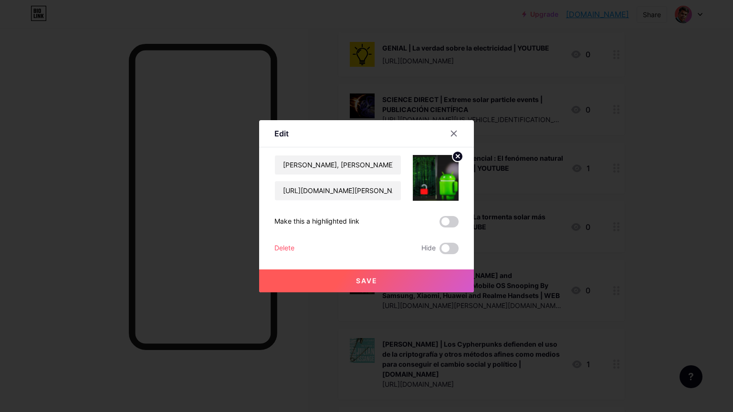
click at [412, 280] on button "Save" at bounding box center [366, 281] width 215 height 23
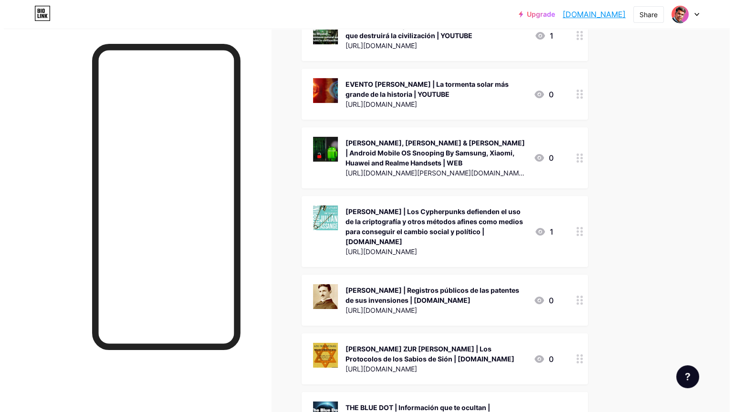
scroll to position [3244, 0]
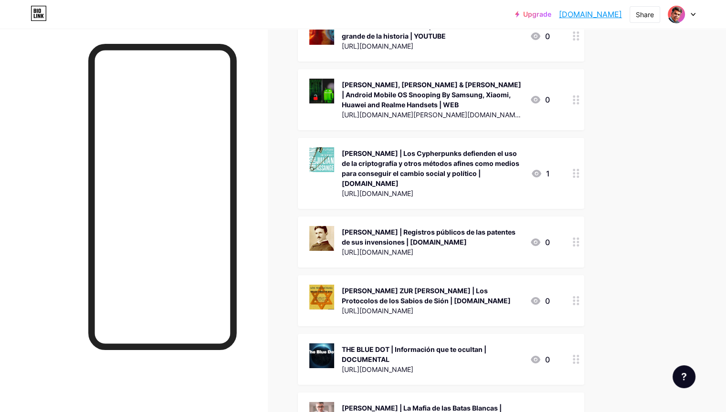
click at [479, 227] on div "[PERSON_NAME] | Registros públicos de las patentes de sus invensiones | [DOMAIN…" at bounding box center [432, 237] width 180 height 20
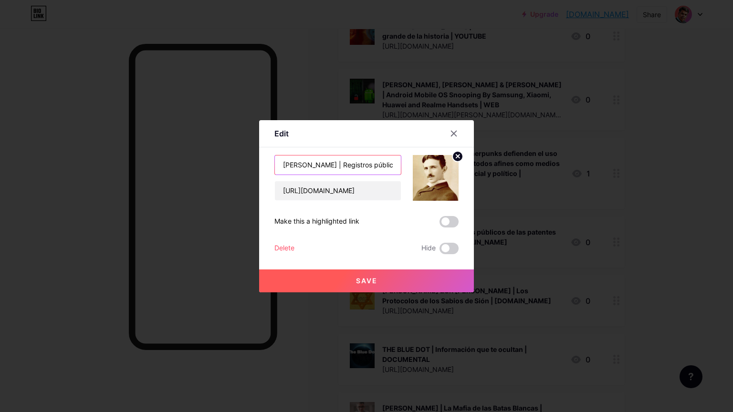
click at [377, 170] on input "[PERSON_NAME] | Registros públicos de las patentes de sus invensiones | [DOMAIN…" at bounding box center [338, 164] width 126 height 19
type input "[PERSON_NAME] | Registros públicos de las patentes de sus invensiones | WEB"
click at [376, 281] on span "Save" at bounding box center [366, 281] width 21 height 8
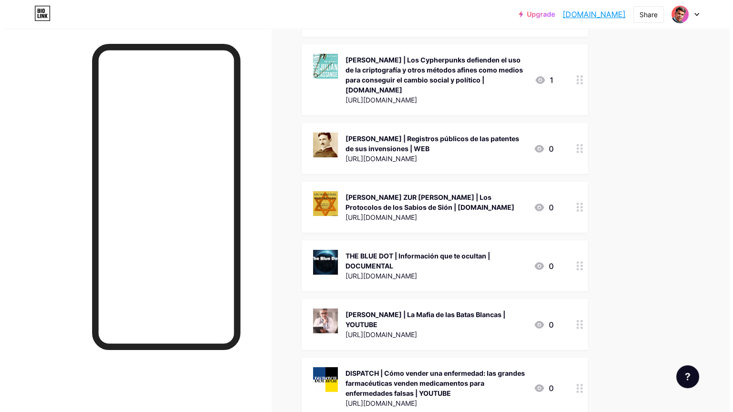
scroll to position [3339, 0]
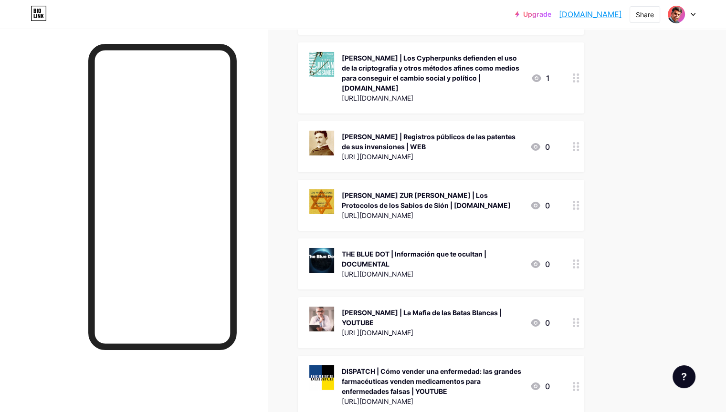
click at [473, 249] on div "THE BLUE DOT | Información que te ocultan | DOCUMENTAL" at bounding box center [432, 259] width 180 height 20
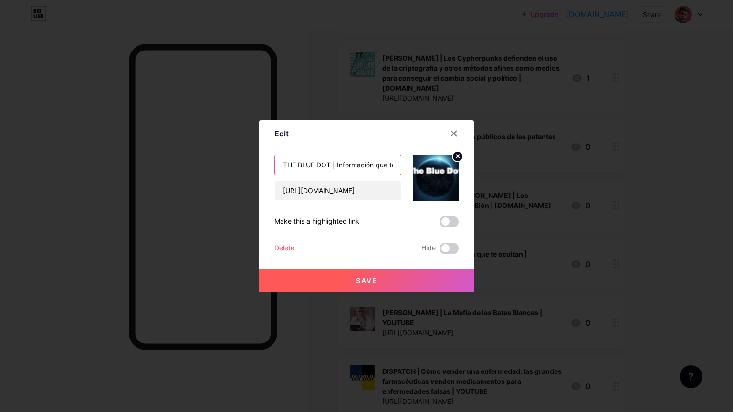
click at [381, 166] on input "THE BLUE DOT | Información que te ocultan | DOCUMENTAL" at bounding box center [338, 164] width 126 height 19
type input "THE BLUE DOT | Información que te ocultan | WEB"
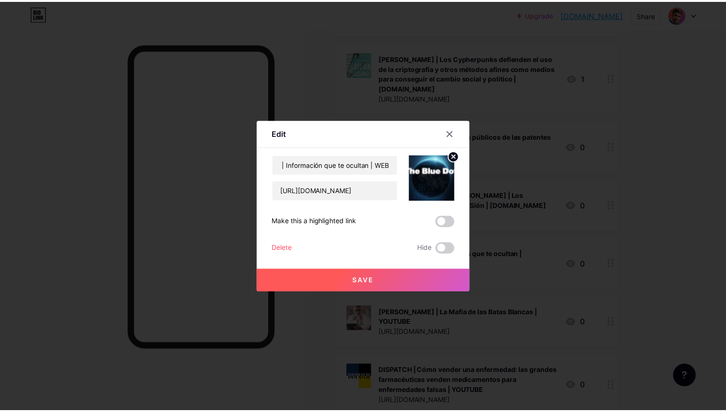
scroll to position [0, 0]
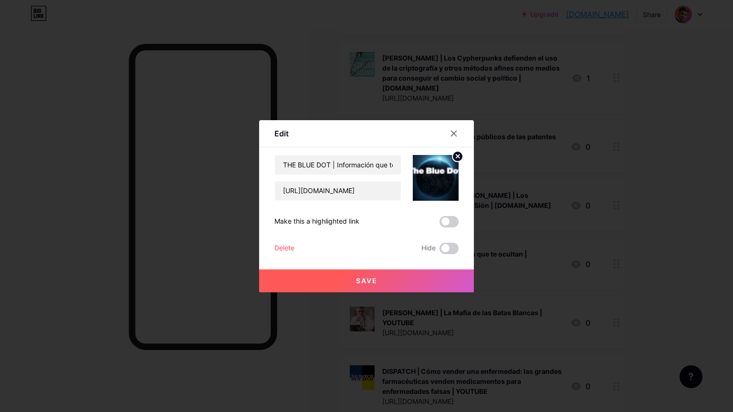
click at [383, 280] on button "Save" at bounding box center [366, 281] width 215 height 23
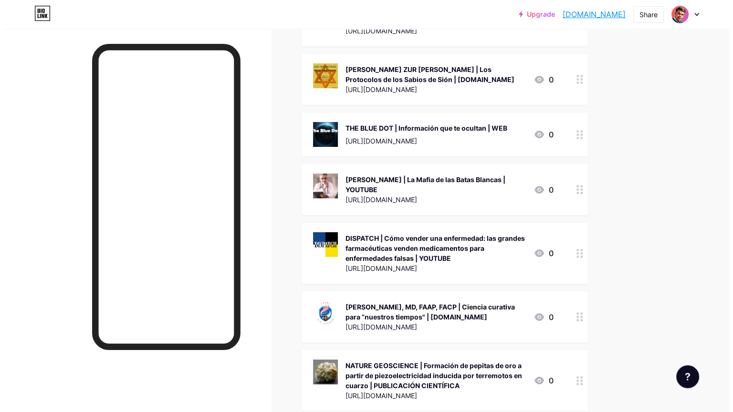
scroll to position [3482, 0]
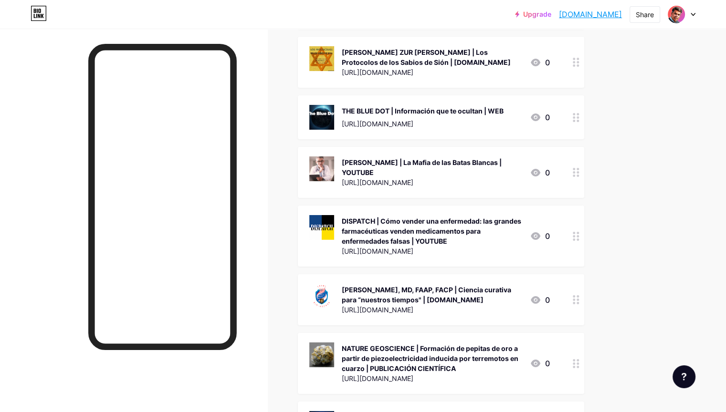
click at [484, 285] on div "[PERSON_NAME], MD, FAAP, FACP | Ciencia curativa para “nuestros tiempos" | [DOM…" at bounding box center [432, 295] width 180 height 20
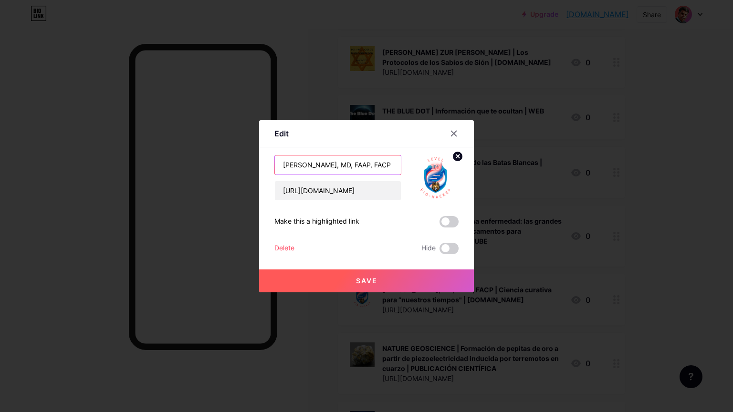
click at [367, 163] on input "[PERSON_NAME], MD, FAAP, FACP | Ciencia curativa para “nuestros tiempos" | [DOM…" at bounding box center [338, 164] width 126 height 19
type input "[PERSON_NAME], MD, FAAP, FACP | Ciencia curativa para “nuestros tiempos" | WEB"
click at [389, 274] on button "Save" at bounding box center [366, 281] width 215 height 23
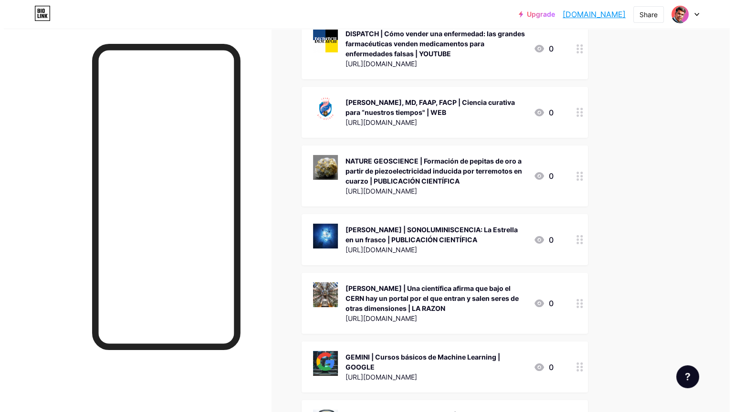
scroll to position [3721, 0]
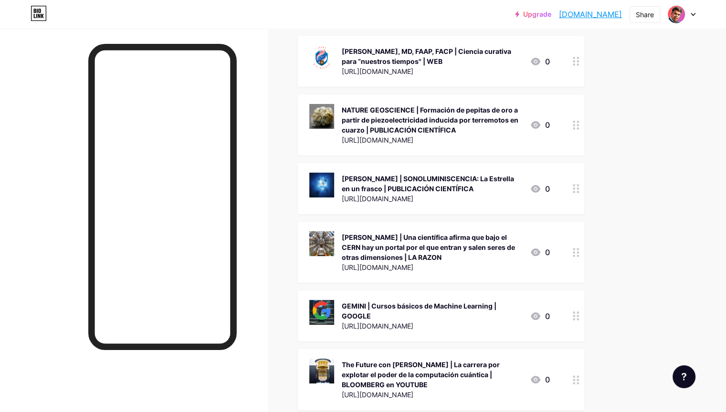
click at [474, 232] on div "[PERSON_NAME] | Una científica afirma que bajo el CERN hay un portal por el que…" at bounding box center [432, 247] width 180 height 30
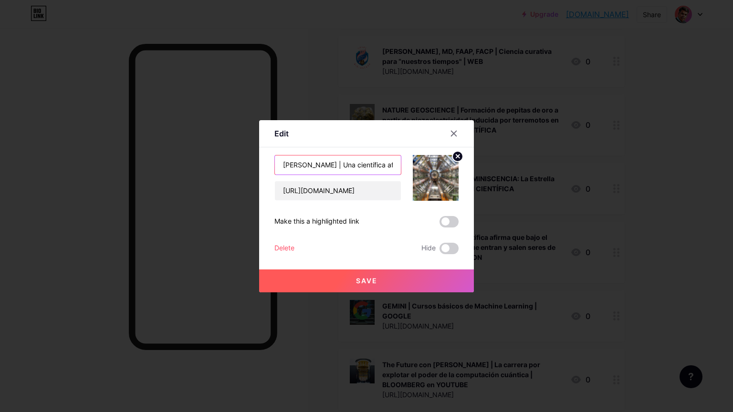
click at [373, 168] on input "[PERSON_NAME] | Una científica afirma que bajo el CERN hay un portal por el que…" at bounding box center [338, 164] width 126 height 19
type input "[PERSON_NAME] | Una científica afirma que bajo el CERN hay un portal por el que…"
click at [387, 278] on button "Save" at bounding box center [366, 281] width 215 height 23
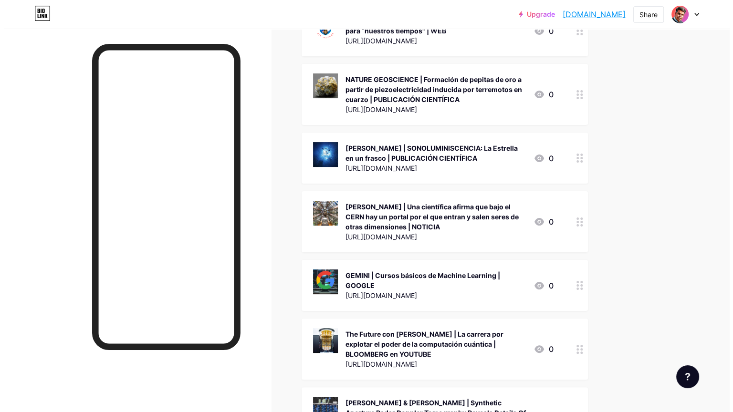
scroll to position [3768, 0]
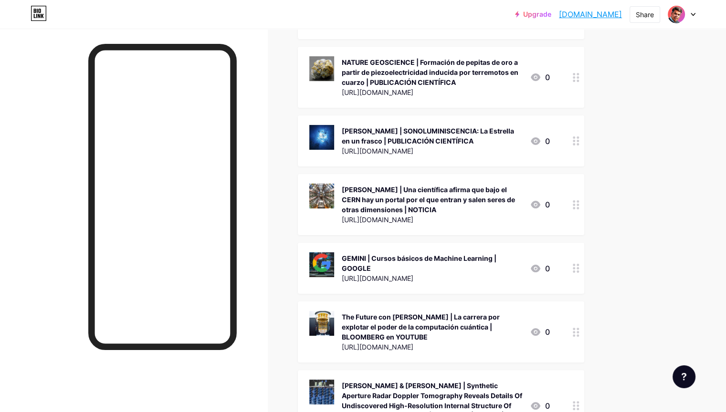
click at [496, 312] on div "The Future con [PERSON_NAME] | La carrera por explotar el poder de la computaci…" at bounding box center [432, 327] width 180 height 30
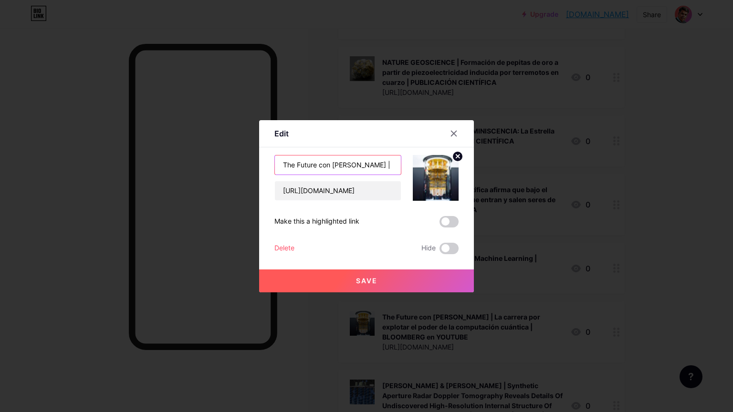
click at [378, 160] on input "The Future con [PERSON_NAME] | La carrera por explotar el poder de la computaci…" at bounding box center [338, 164] width 126 height 19
type input "The Future con [PERSON_NAME] | La carrera por explotar el poder de la computaci…"
click at [366, 280] on span "Save" at bounding box center [366, 281] width 21 height 8
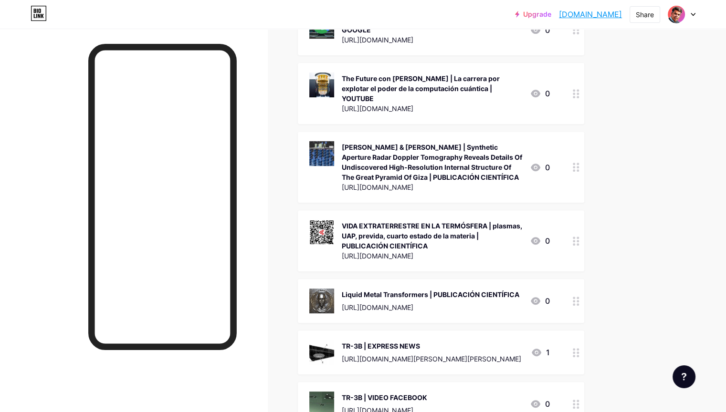
scroll to position [4054, 0]
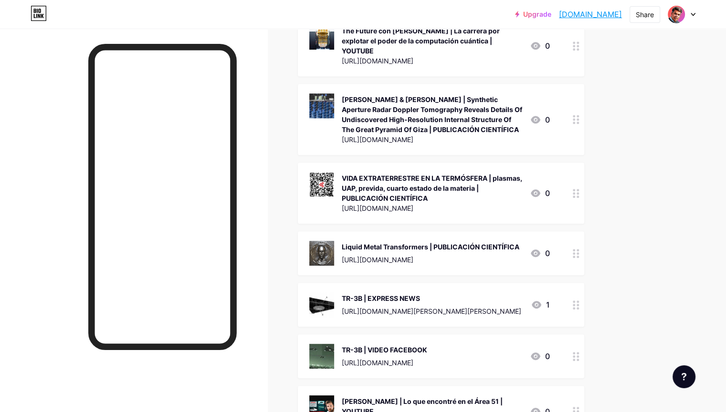
click at [467, 293] on div "TR-3B | EXPRESS NEWS" at bounding box center [431, 298] width 179 height 10
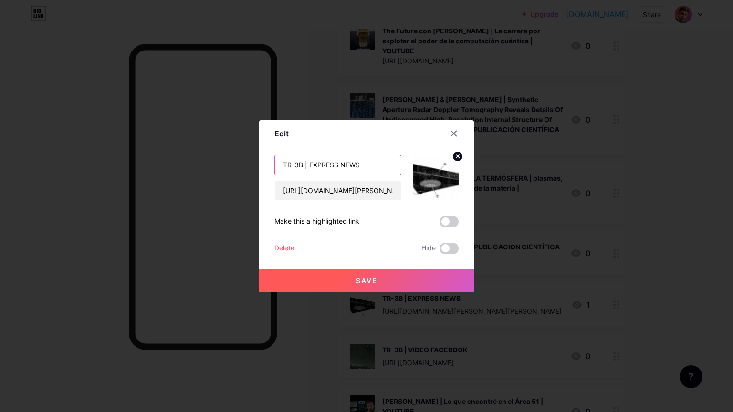
click at [378, 166] on input "TR-3B | EXPRESS NEWS" at bounding box center [338, 164] width 126 height 19
type input "TR-3B | NOTICIA"
click at [373, 273] on button "Save" at bounding box center [366, 281] width 215 height 23
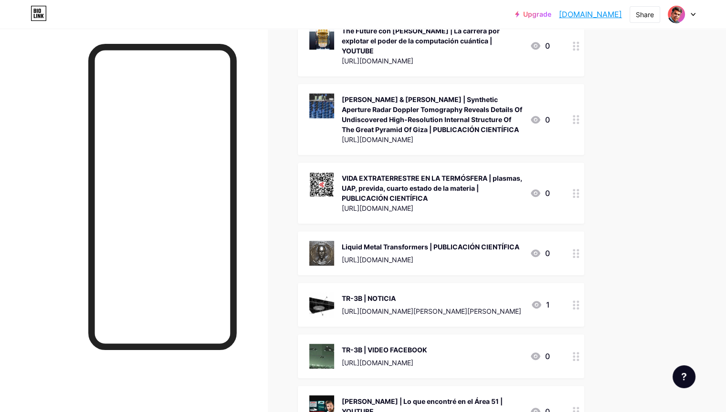
click at [427, 345] on div "TR-3B | VIDEO FACEBOOK" at bounding box center [384, 350] width 85 height 10
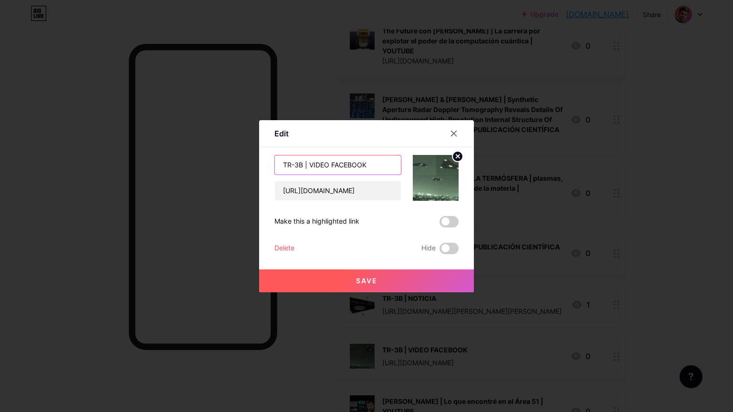
click at [385, 168] on input "TR-3B | VIDEO FACEBOOK" at bounding box center [338, 164] width 126 height 19
type input "TR-3B | FACEBOOK"
click at [366, 279] on span "Save" at bounding box center [366, 281] width 21 height 8
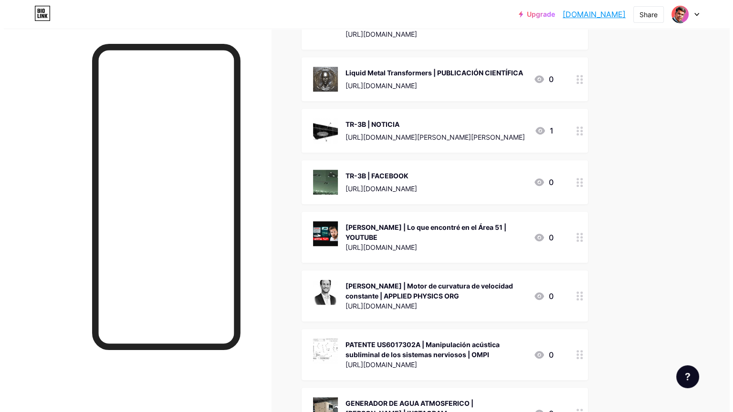
scroll to position [4245, 0]
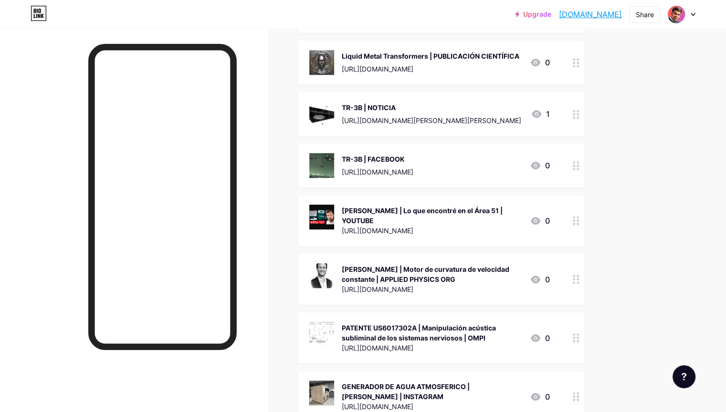
click at [473, 264] on div "[PERSON_NAME] | Motor de curvatura de velocidad constante | APPLIED PHYSICS ORG" at bounding box center [432, 274] width 180 height 20
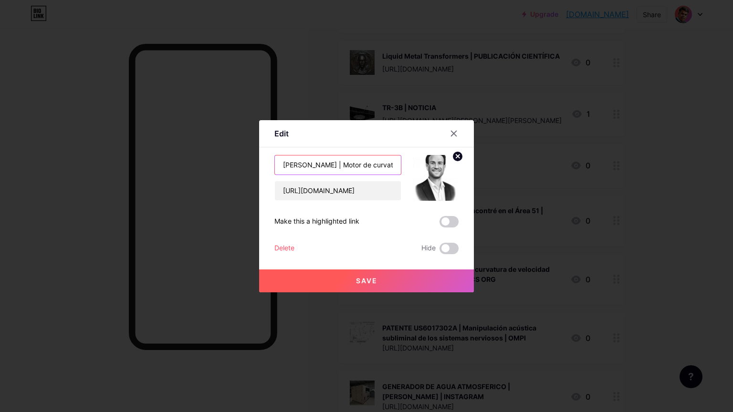
click at [382, 166] on input "[PERSON_NAME] | Motor de curvatura de velocidad constante | APPLIED PHYSICS ORG" at bounding box center [338, 164] width 126 height 19
type input "[PERSON_NAME] | Motor de curvatura de velocidad constante | WEB"
click at [384, 282] on button "Save" at bounding box center [366, 281] width 215 height 23
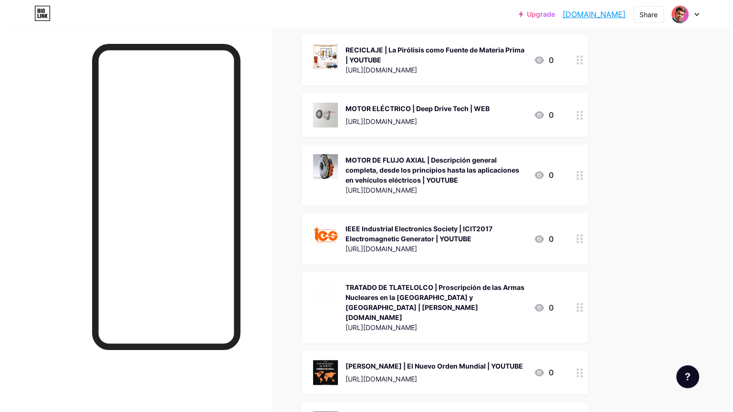
scroll to position [4675, 0]
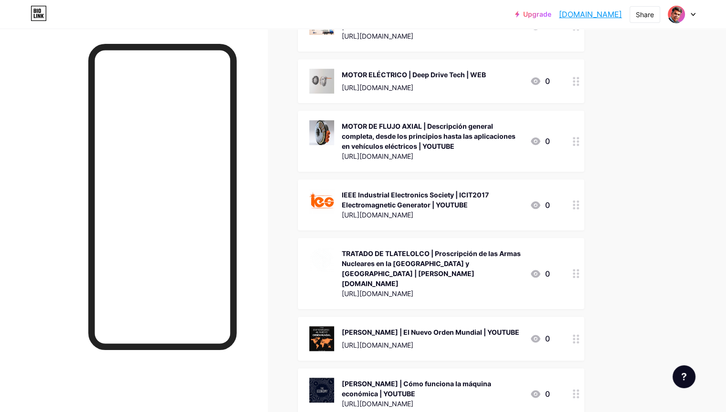
click at [462, 249] on div "TRATADO DE TLATELOLCO | Proscripción de las Armas Nucleares en la [GEOGRAPHIC_D…" at bounding box center [432, 269] width 180 height 40
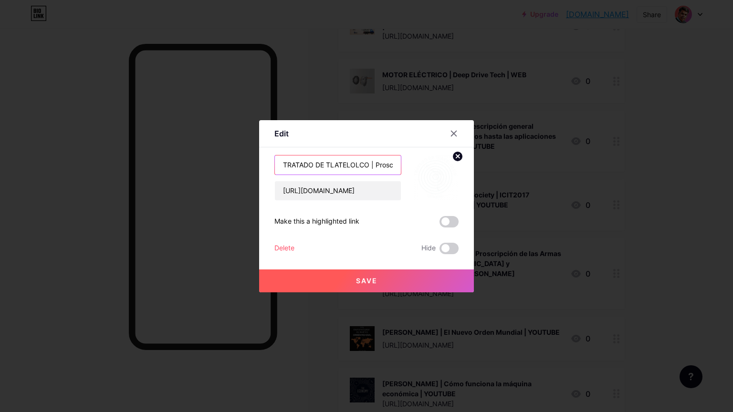
click at [363, 165] on input "TRATADO DE TLATELOLCO | Proscripción de las Armas Nucleares en la [GEOGRAPHIC_D…" at bounding box center [338, 164] width 126 height 19
type input "TRATADO DE TLATELOLCO | Proscripción de las Armas Nucleares en la [GEOGRAPHIC_D…"
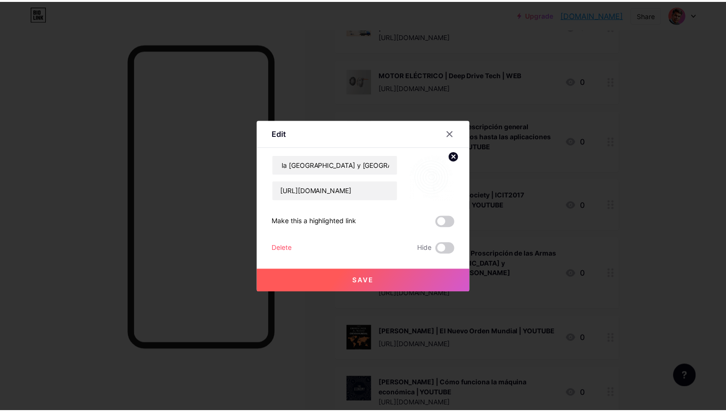
scroll to position [0, 0]
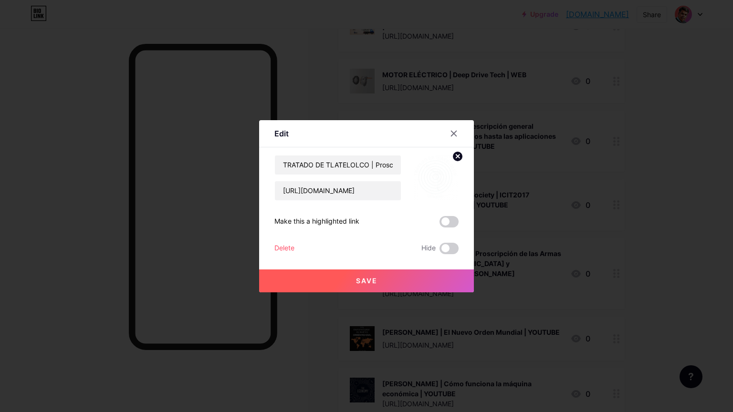
click at [395, 278] on button "Save" at bounding box center [366, 281] width 215 height 23
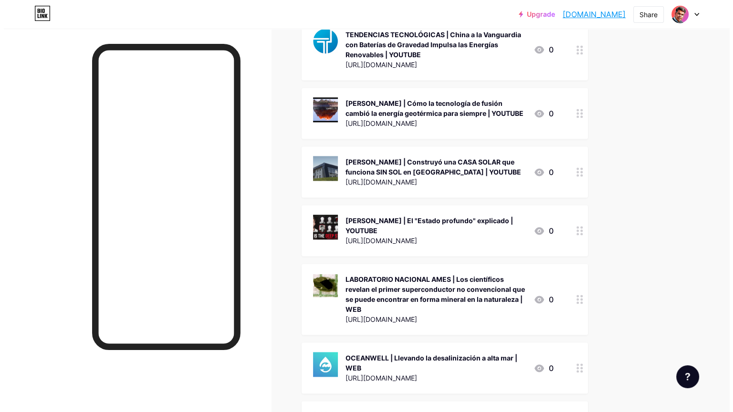
scroll to position [1052, 0]
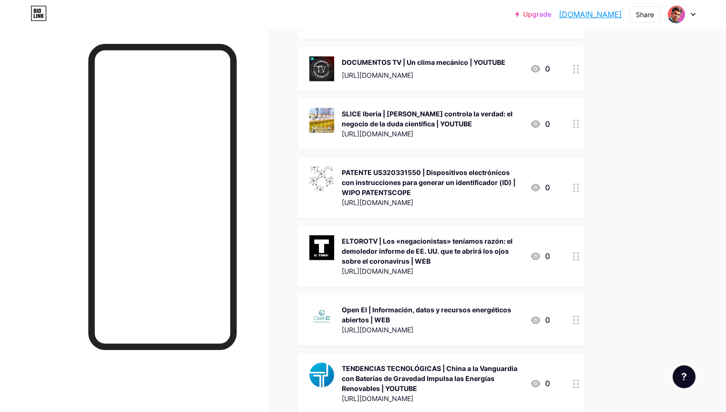
click at [477, 167] on div "PATENTE US320331550 | Dispositivos electrónicos con instrucciones para generar …" at bounding box center [432, 182] width 180 height 30
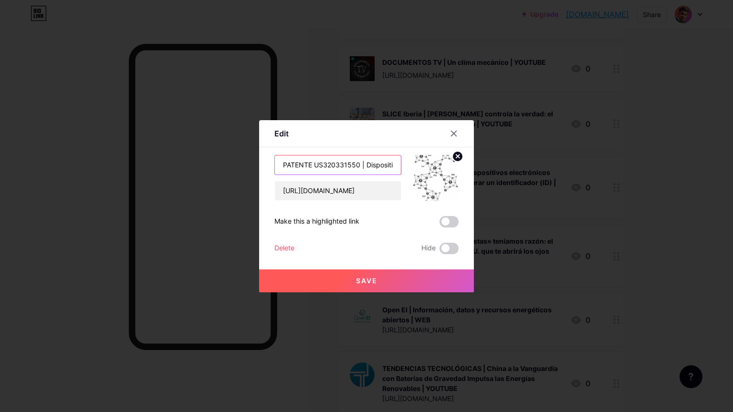
click at [370, 163] on input "PATENTE US320331550 | Dispositivos electrónicos con instrucciones para generar …" at bounding box center [338, 164] width 126 height 19
type input "PATENTE US320331550 | Dispositivos electrónicos con instrucciones para generar …"
click at [374, 193] on input "[URL][DOMAIN_NAME]" at bounding box center [338, 190] width 126 height 19
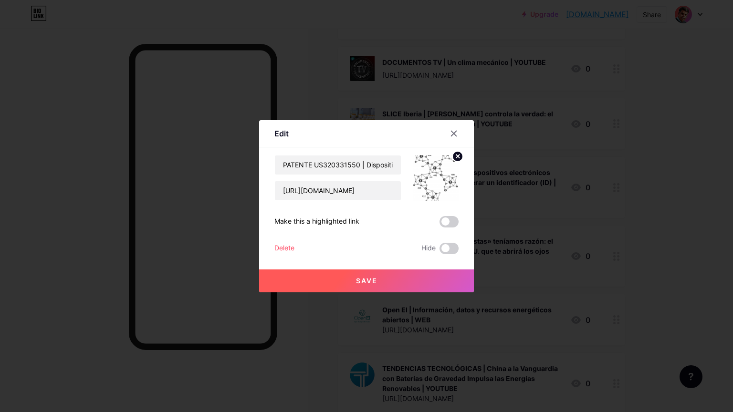
click at [366, 279] on span "Save" at bounding box center [366, 281] width 21 height 8
